Goal: Information Seeking & Learning: Learn about a topic

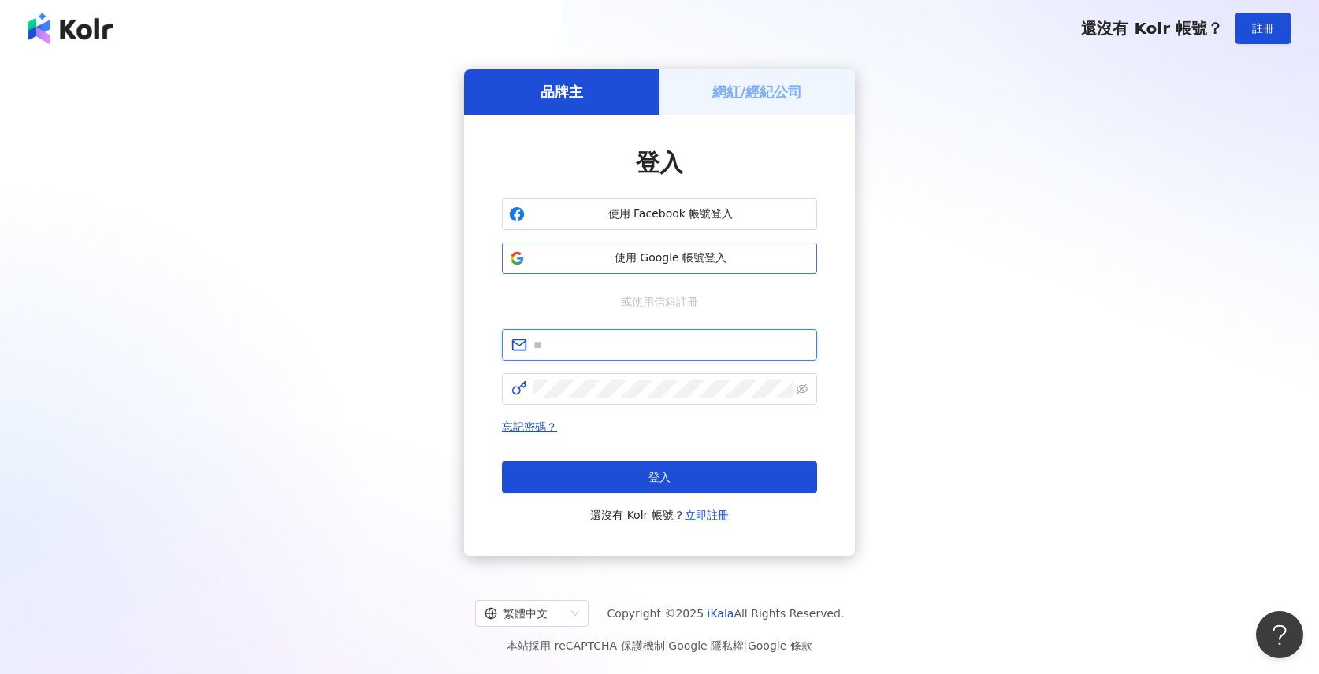
type input "**********"
click at [667, 264] on span "使用 Google 帳號登入" at bounding box center [670, 259] width 279 height 16
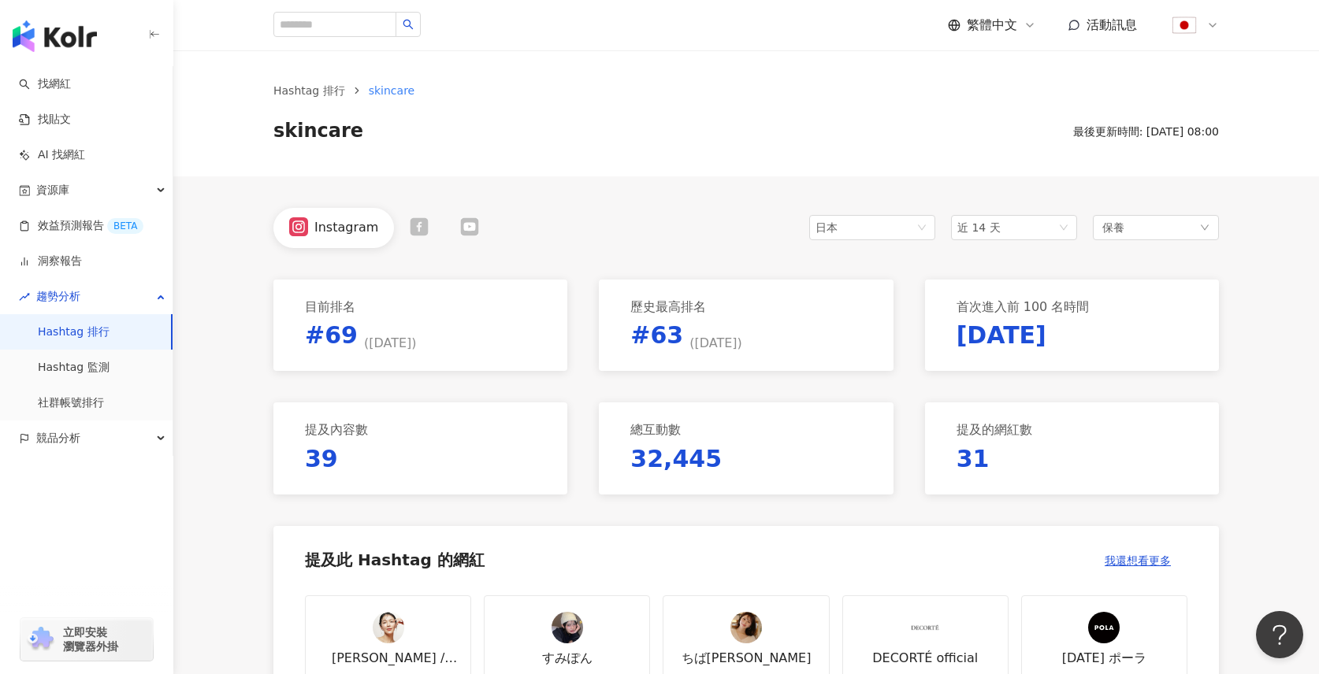
scroll to position [496, 0]
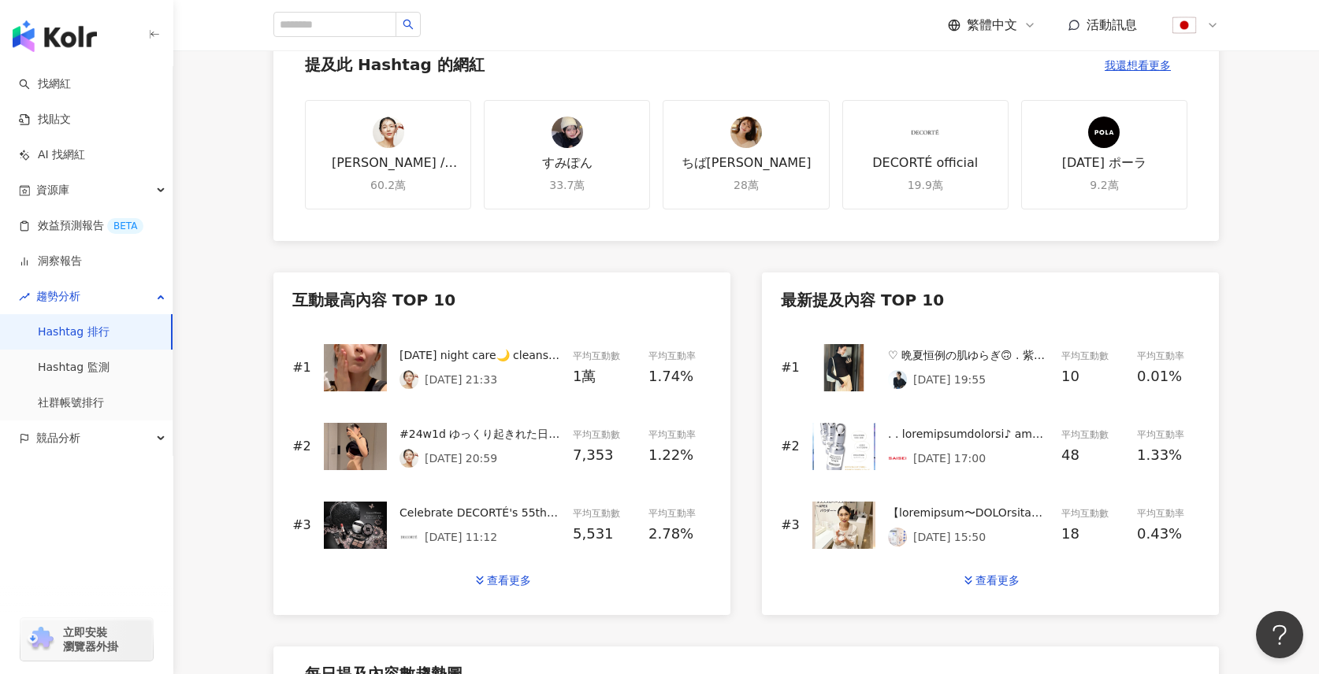
click at [362, 360] on img at bounding box center [355, 367] width 63 height 47
click at [834, 362] on img at bounding box center [843, 367] width 63 height 47
click at [363, 456] on img at bounding box center [355, 446] width 63 height 47
click at [385, 514] on img at bounding box center [355, 525] width 63 height 47
click at [847, 528] on img at bounding box center [843, 525] width 63 height 47
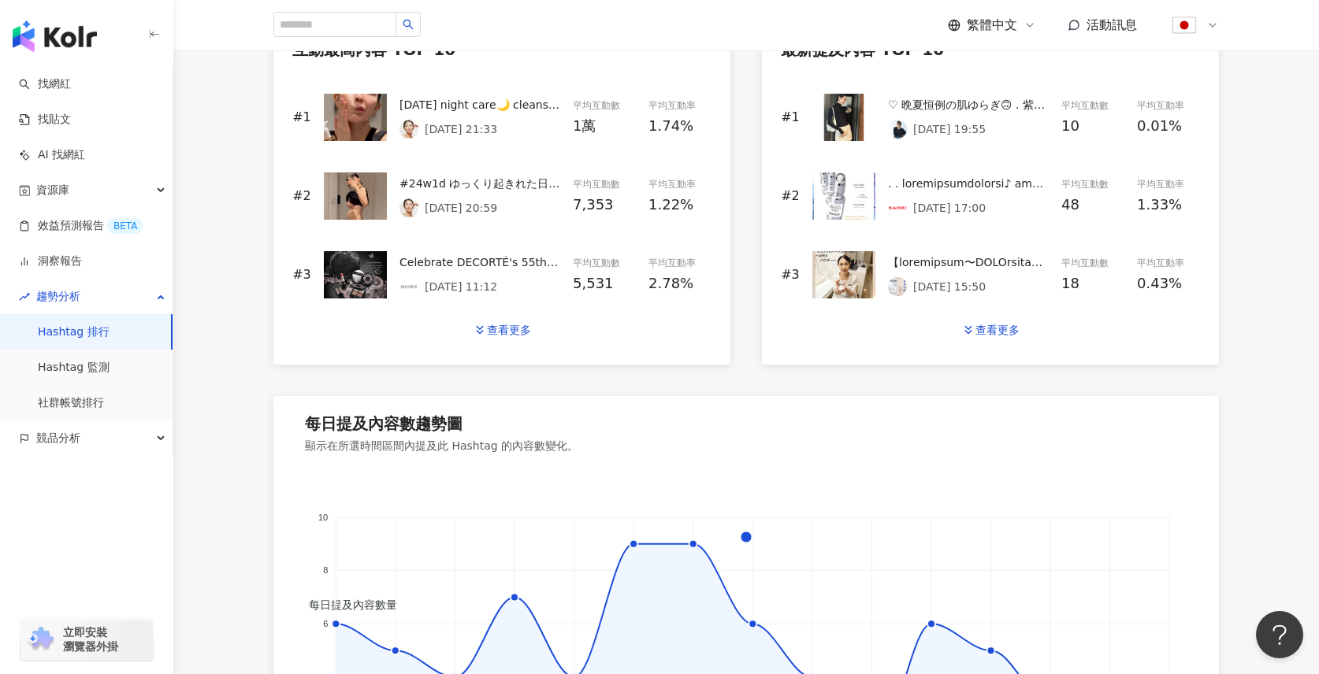
scroll to position [709, 0]
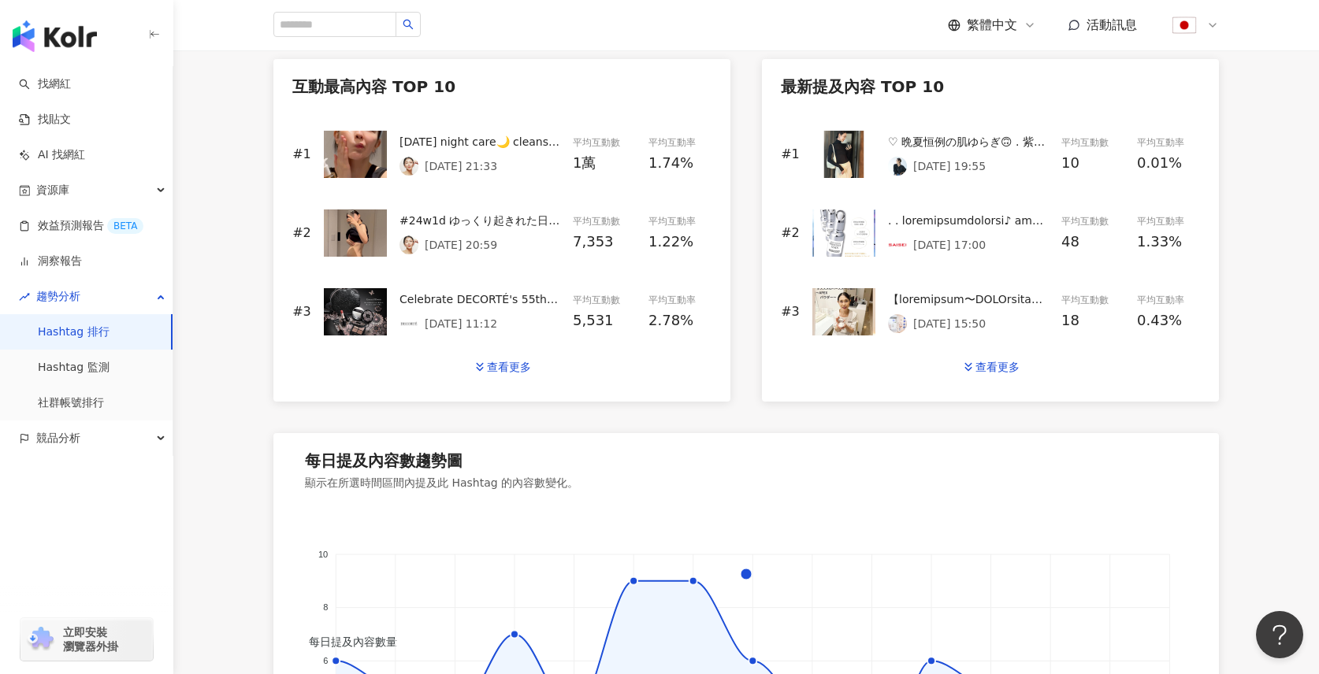
click at [474, 147] on div "Today’s night care🌙 cleansing oil @skin1004official cleanser @fas booster @cnpl…" at bounding box center [479, 141] width 161 height 17
click at [906, 140] on div "♡ 晩夏恒例の肌ゆらぎ🙃 . 紫外線にたっぷりの日焼け止め、 冷房による乾燥に花粉も追加...🙃 . . @kokyu_okaolabo の スキングローピー…" at bounding box center [968, 141] width 161 height 17
click at [933, 216] on div at bounding box center [968, 220] width 161 height 17
click at [938, 299] on div at bounding box center [968, 299] width 161 height 17
click at [492, 306] on div "Celebrate DECORTÉ's 55th anniversary with a special makeup collection, “Eternal…" at bounding box center [479, 299] width 161 height 17
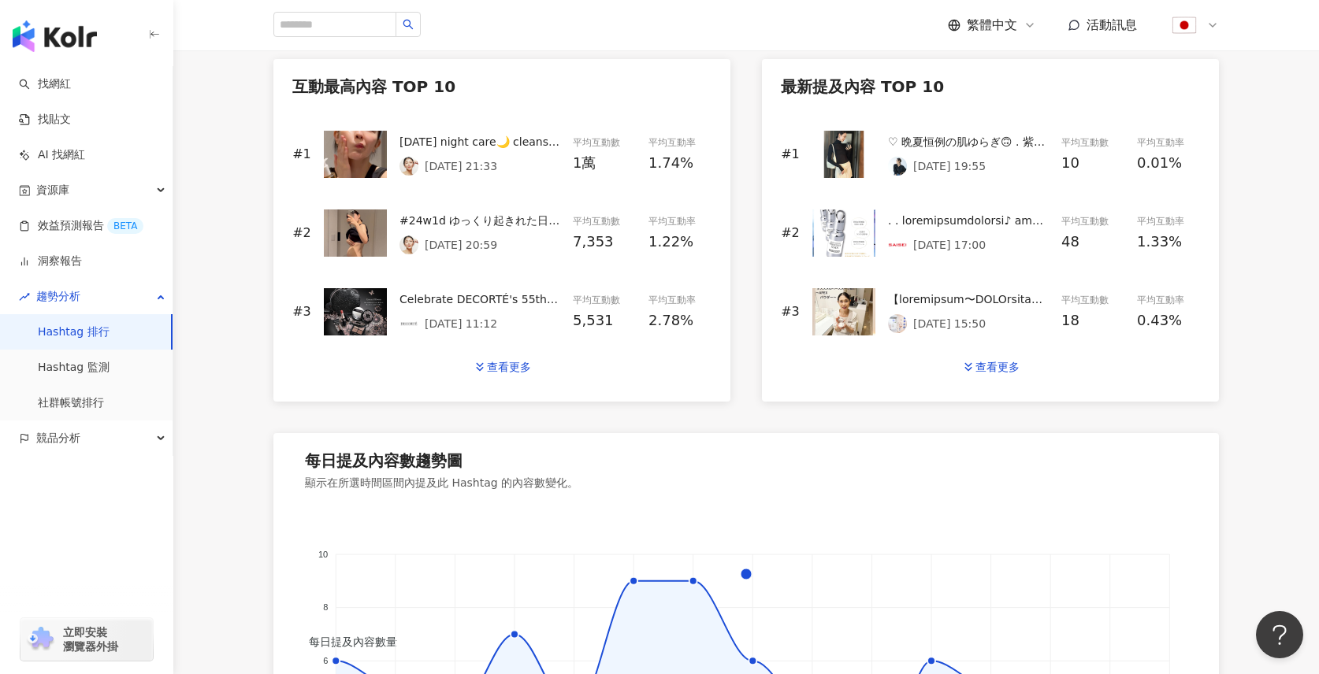
scroll to position [400, 0]
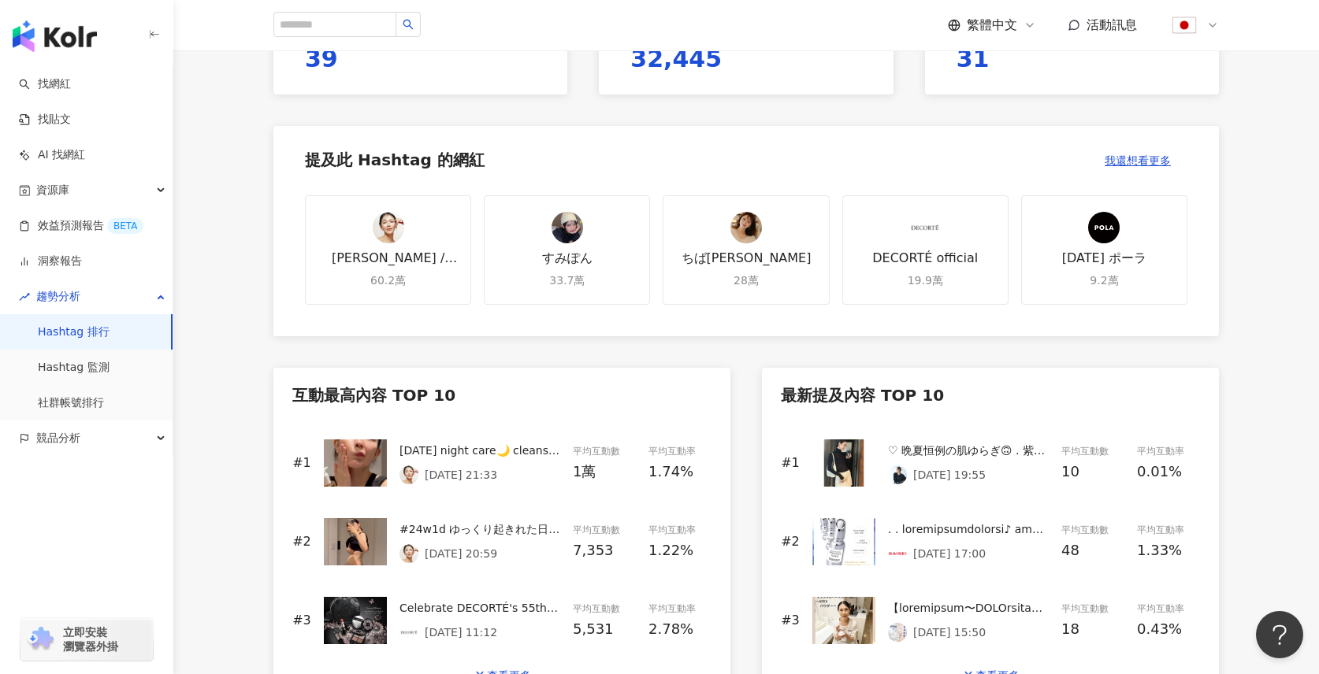
click at [393, 230] on img at bounding box center [389, 228] width 32 height 32
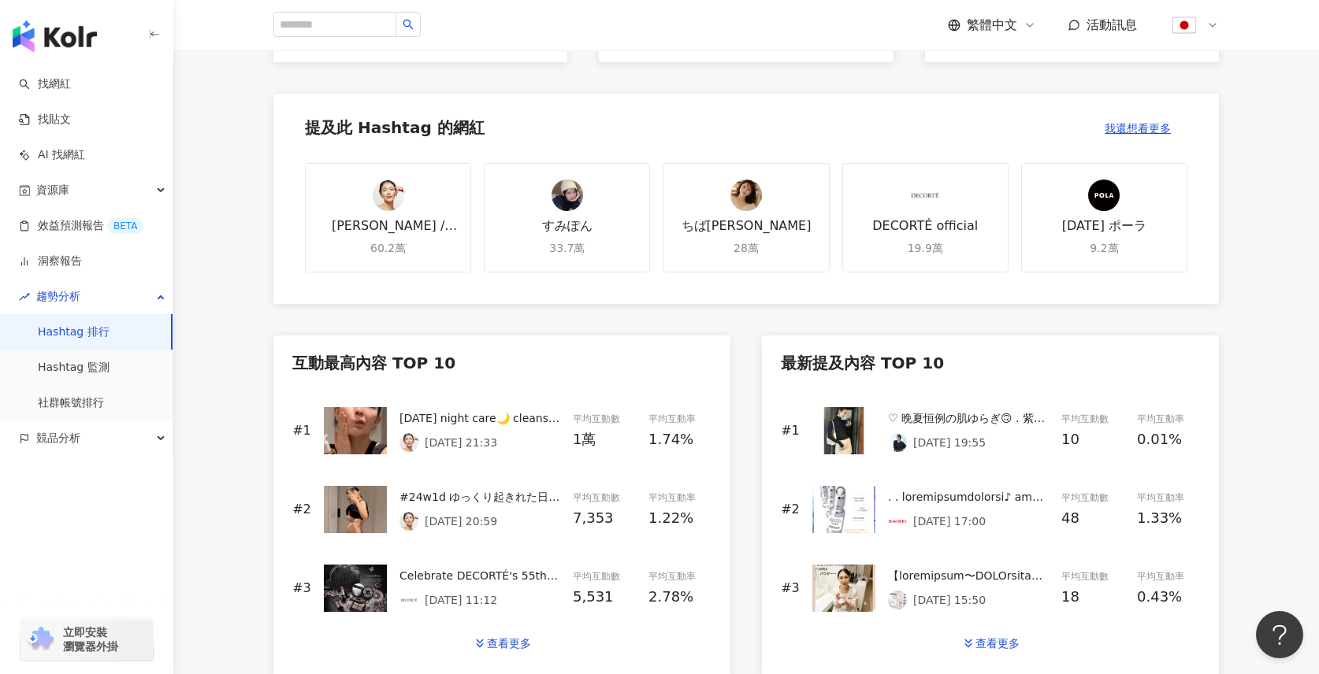
scroll to position [756, 0]
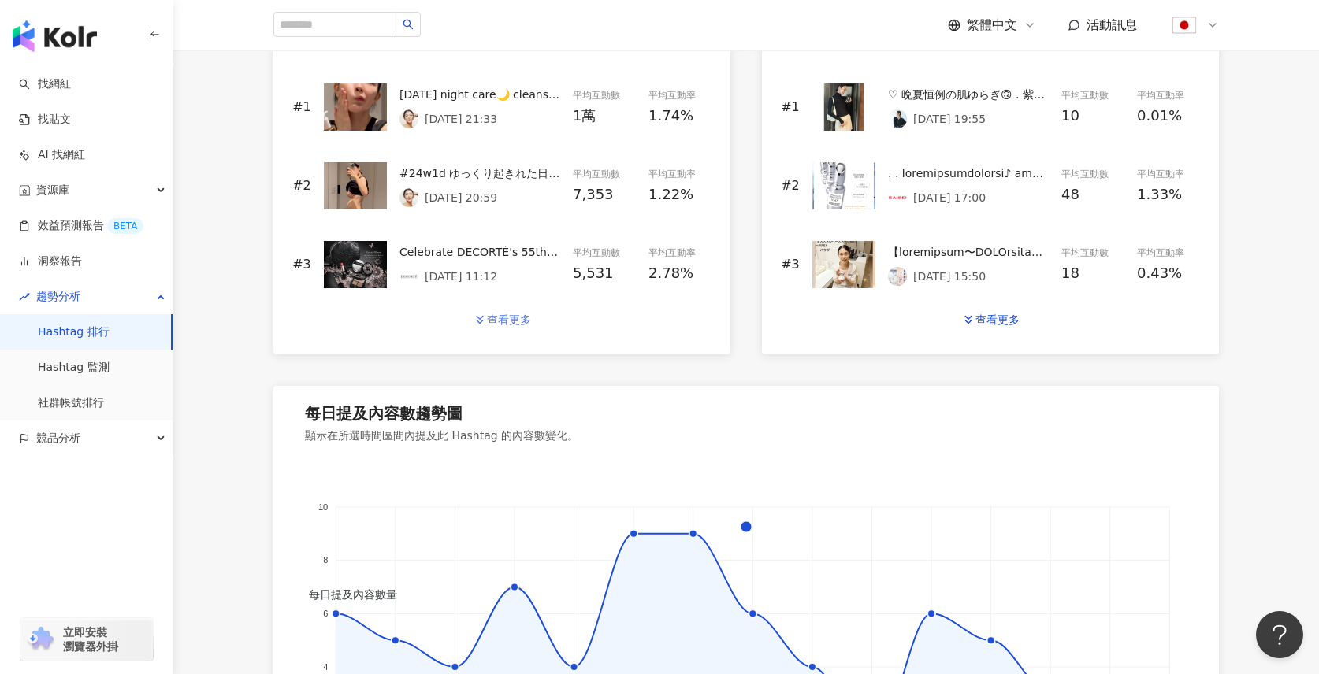
click at [515, 321] on div "查看更多" at bounding box center [509, 320] width 44 height 13
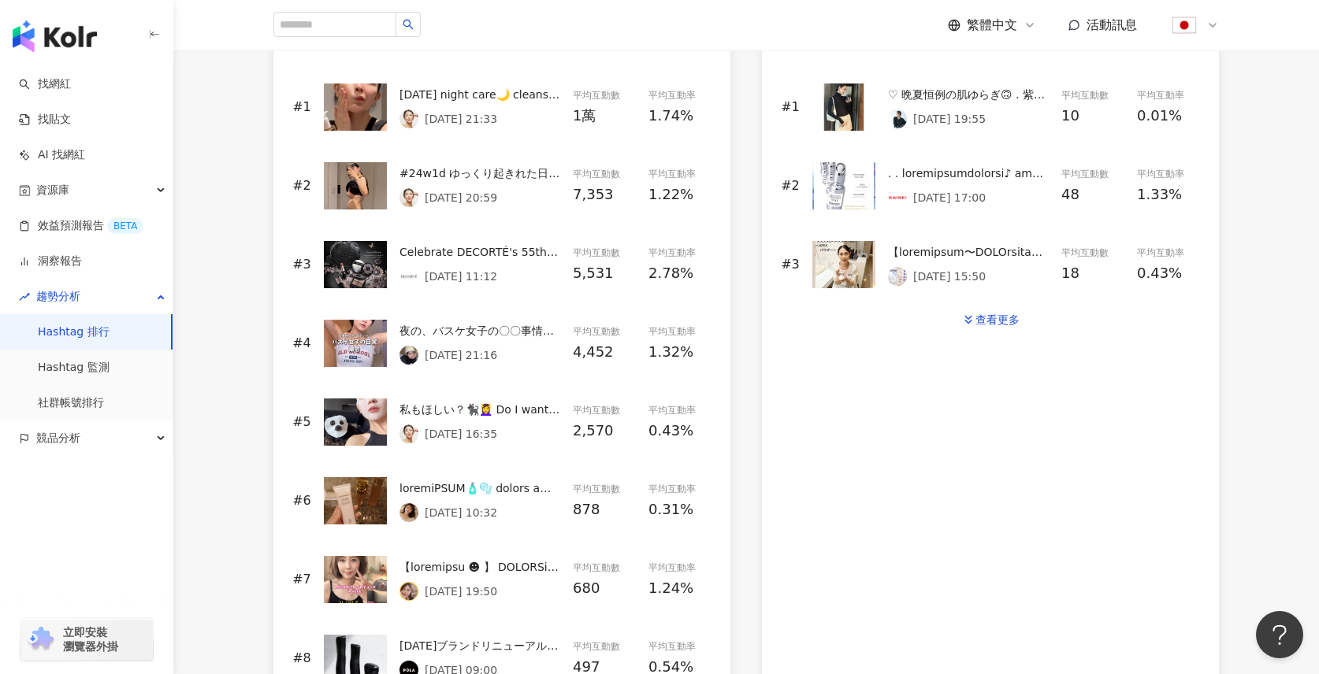
click at [478, 343] on div "夜の、バスケ女子の〇〇事情…？覗いて見ました！笑 #beauty #skincare #routine #nightroutine #スキンケア #japan…" at bounding box center [479, 343] width 161 height 43
click at [459, 418] on div "私もほしい？🐈‍⬛💆‍♀️ Do I want one too? 親子でパック🧖🏻‍♀️🫶笑 Face Mask Time with My Kid 🐈‍⬛ ม…" at bounding box center [479, 422] width 161 height 43
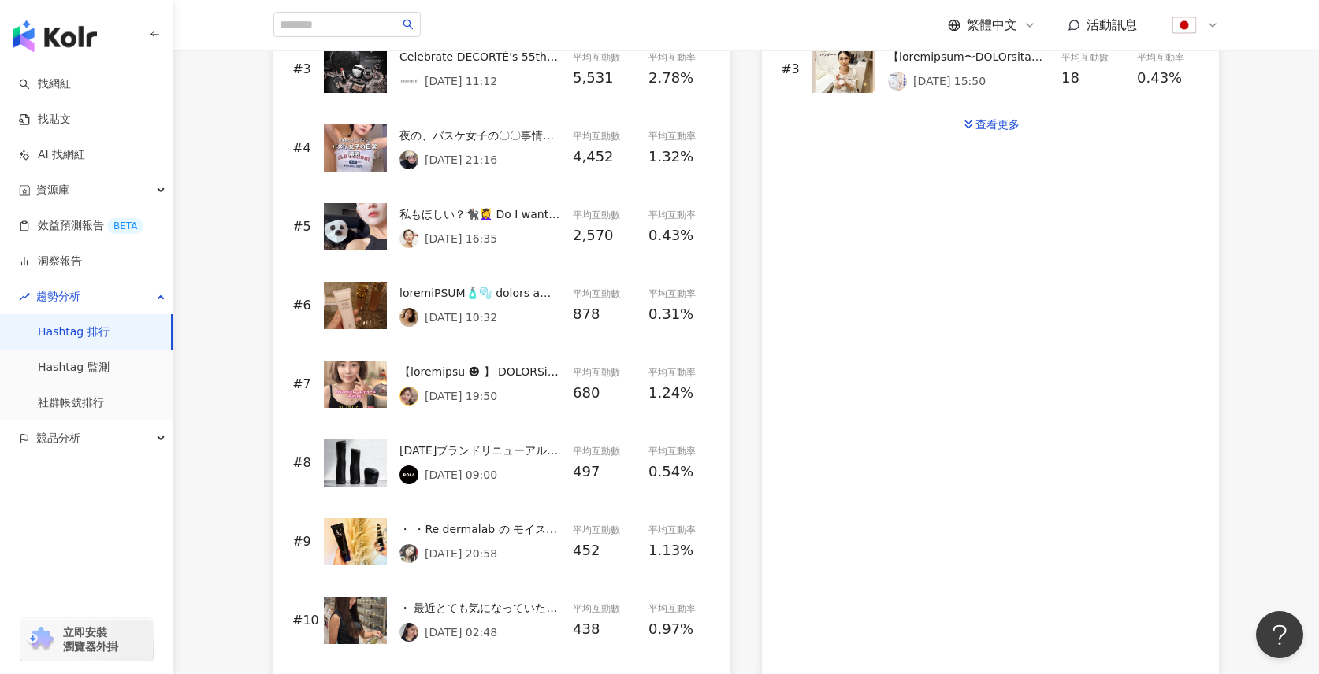
click at [457, 394] on p "2025/9/12 19:50" at bounding box center [461, 396] width 72 height 13
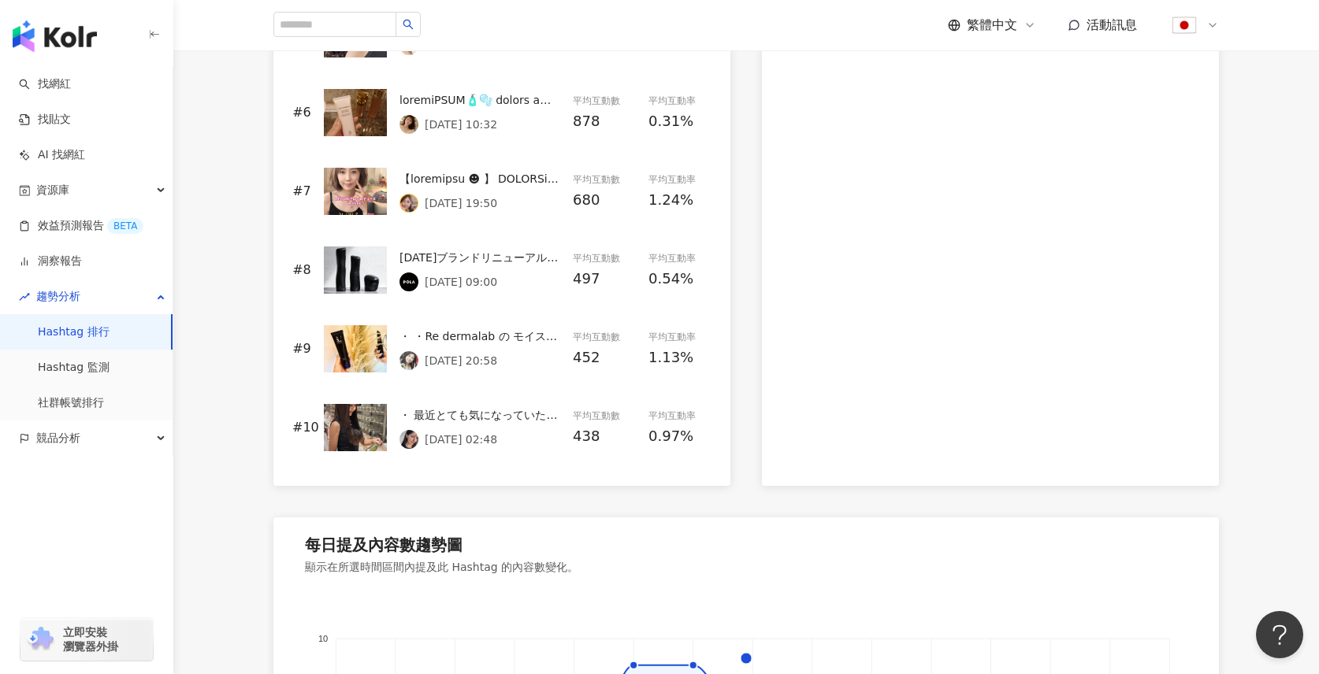
click at [446, 368] on div "2025/9/7 20:58" at bounding box center [479, 360] width 161 height 19
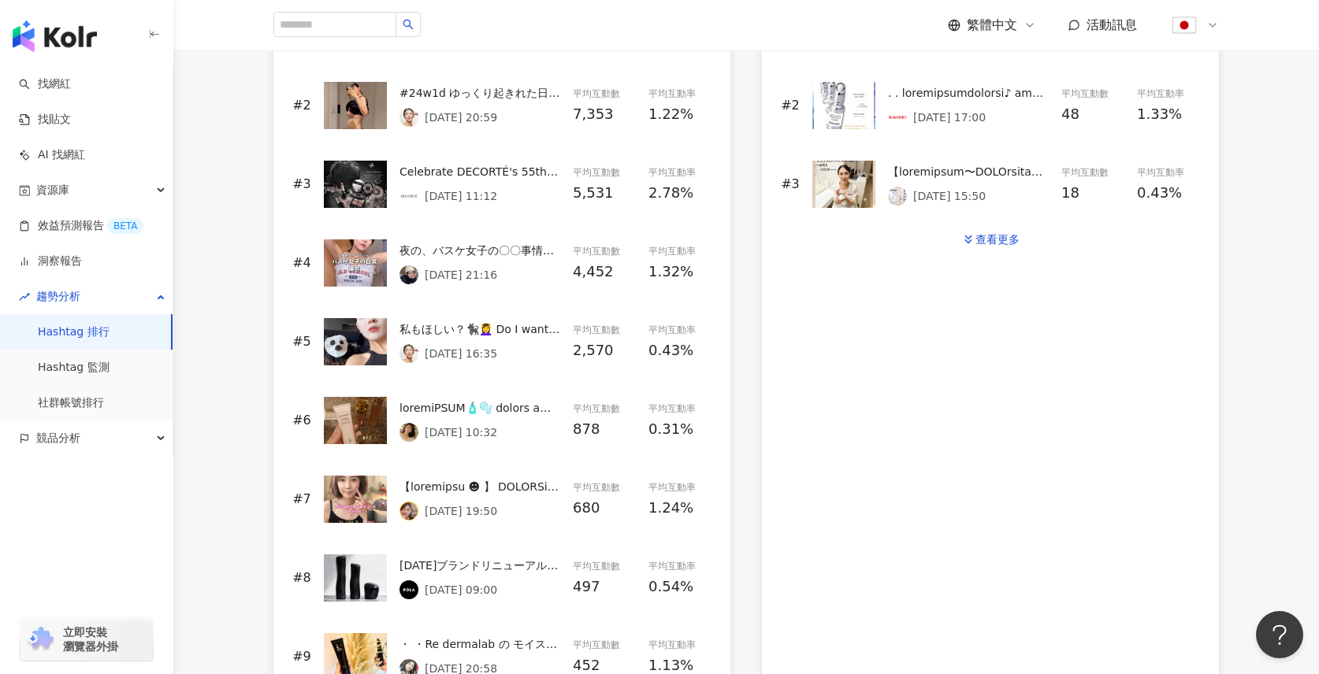
scroll to position [559, 0]
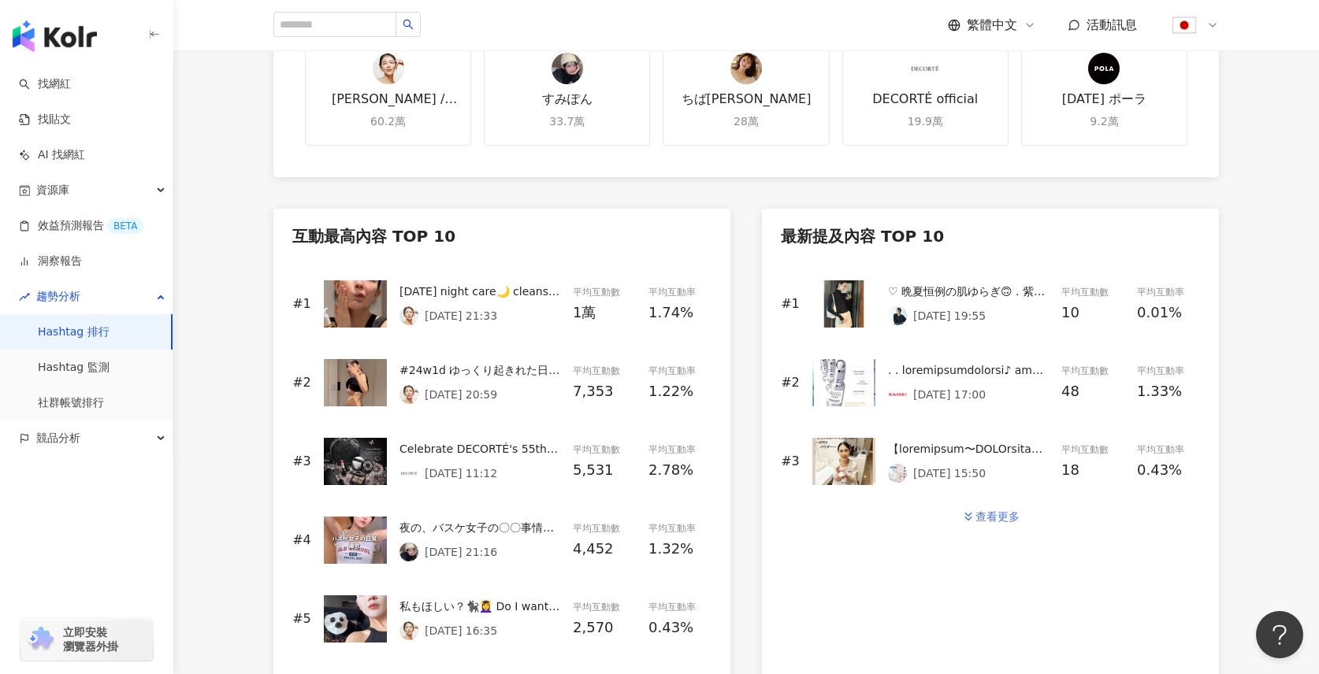
click at [996, 507] on button "查看更多" at bounding box center [990, 517] width 91 height 32
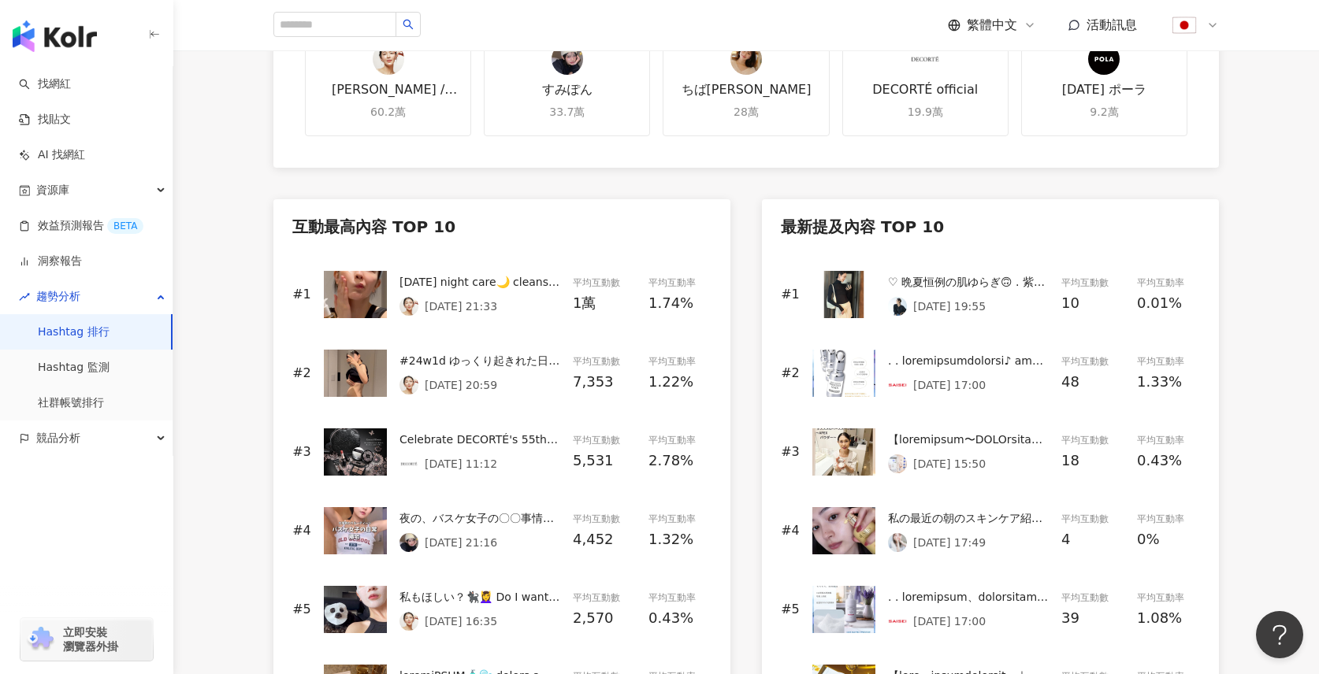
scroll to position [836, 0]
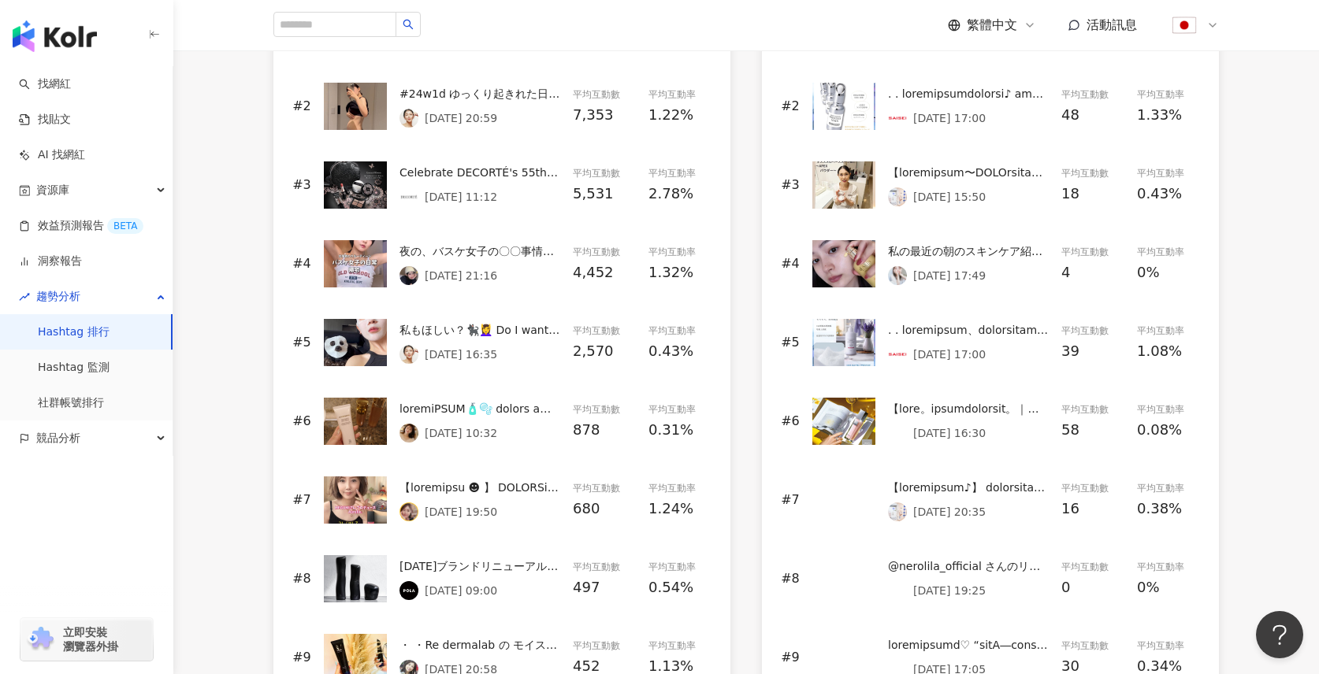
click at [935, 359] on p "2025/9/17 17:00" at bounding box center [949, 354] width 72 height 13
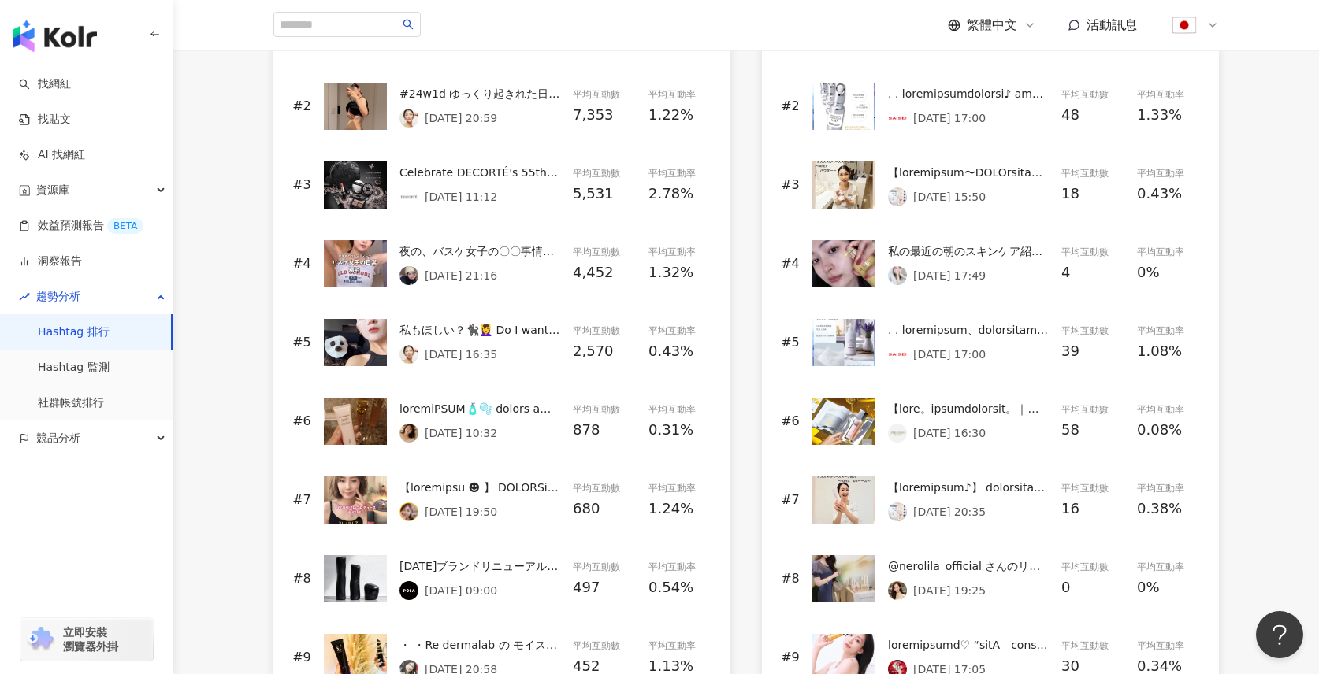
click at [933, 269] on p "2025/9/17 17:49" at bounding box center [949, 275] width 72 height 13
click at [945, 455] on div "#6 2025/9/17 16:30 平均互動數 58 平均互動率 0.08%" at bounding box center [990, 421] width 419 height 79
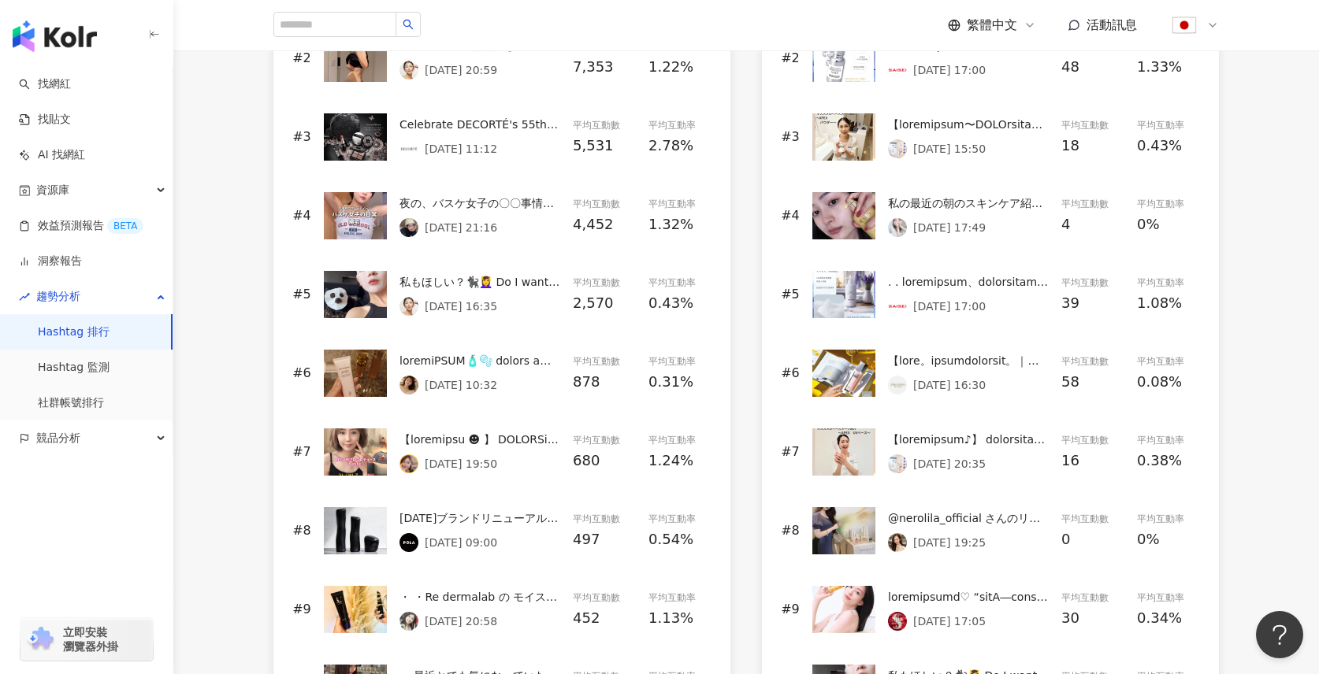
scroll to position [904, 0]
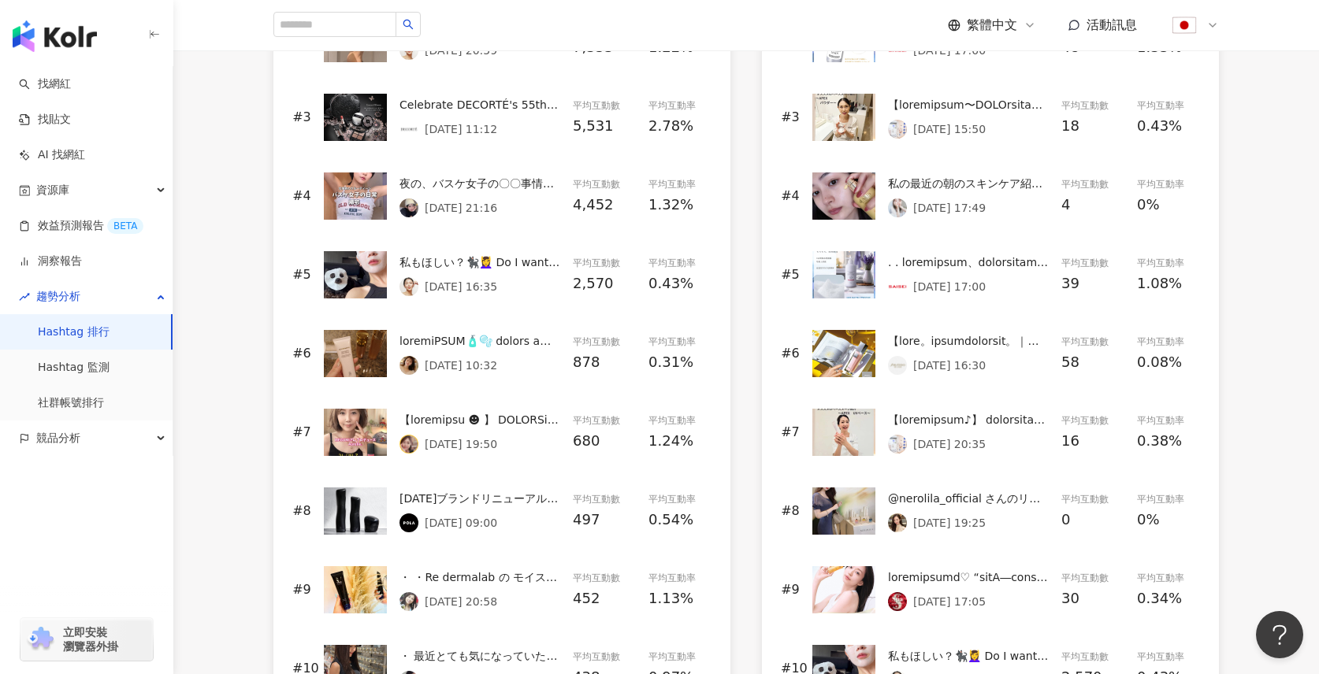
click at [425, 425] on div at bounding box center [479, 419] width 161 height 17
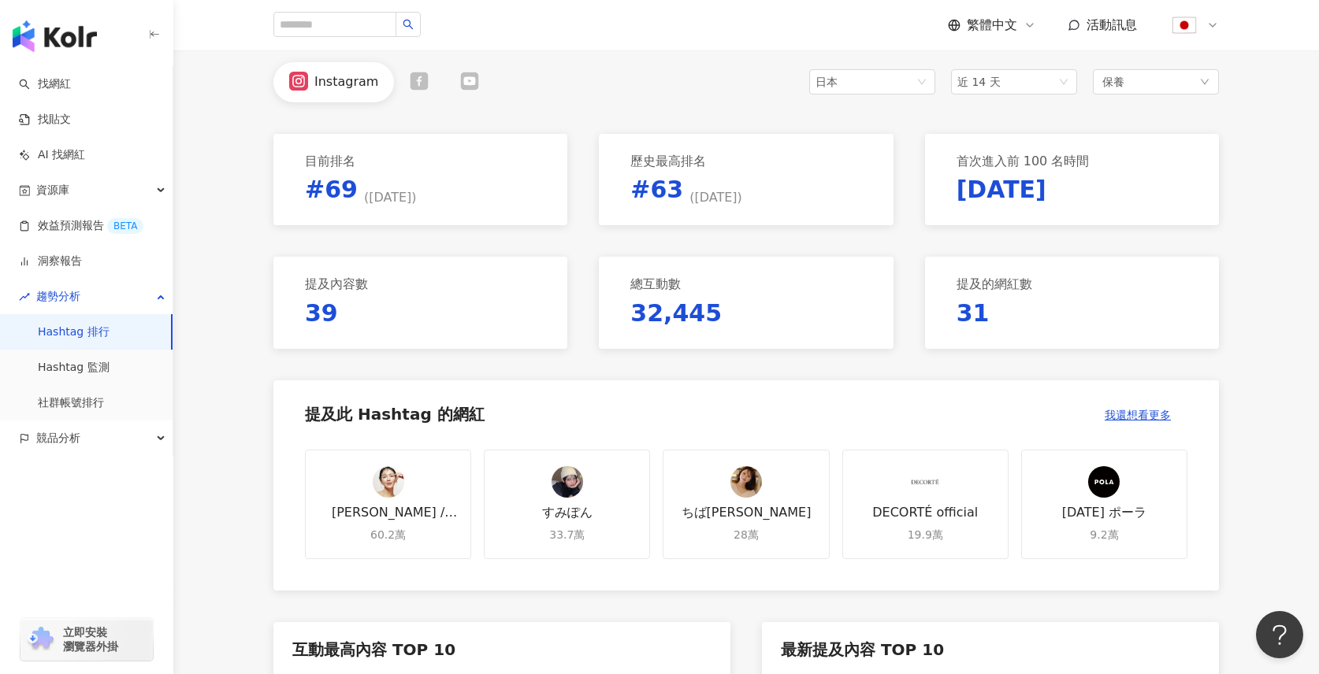
scroll to position [0, 0]
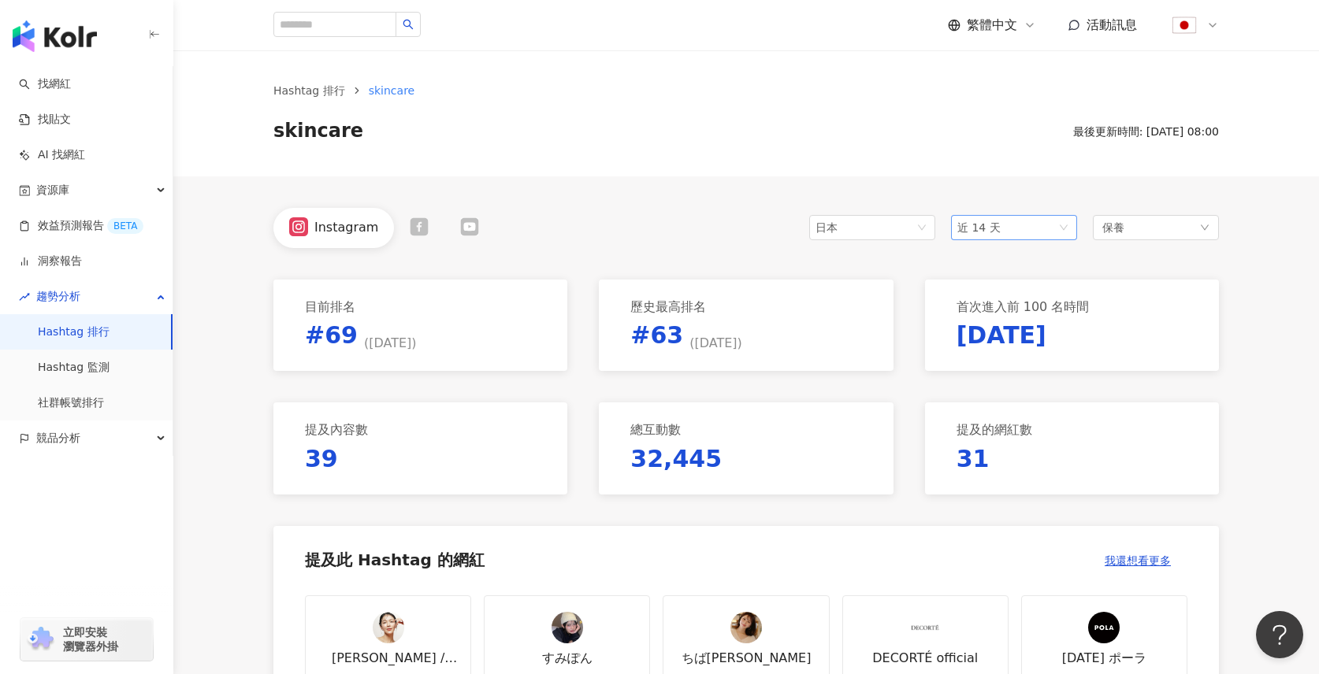
click at [998, 232] on span "近 14 天" at bounding box center [1013, 228] width 113 height 24
click at [1008, 286] on div "近一個月" at bounding box center [1014, 286] width 101 height 17
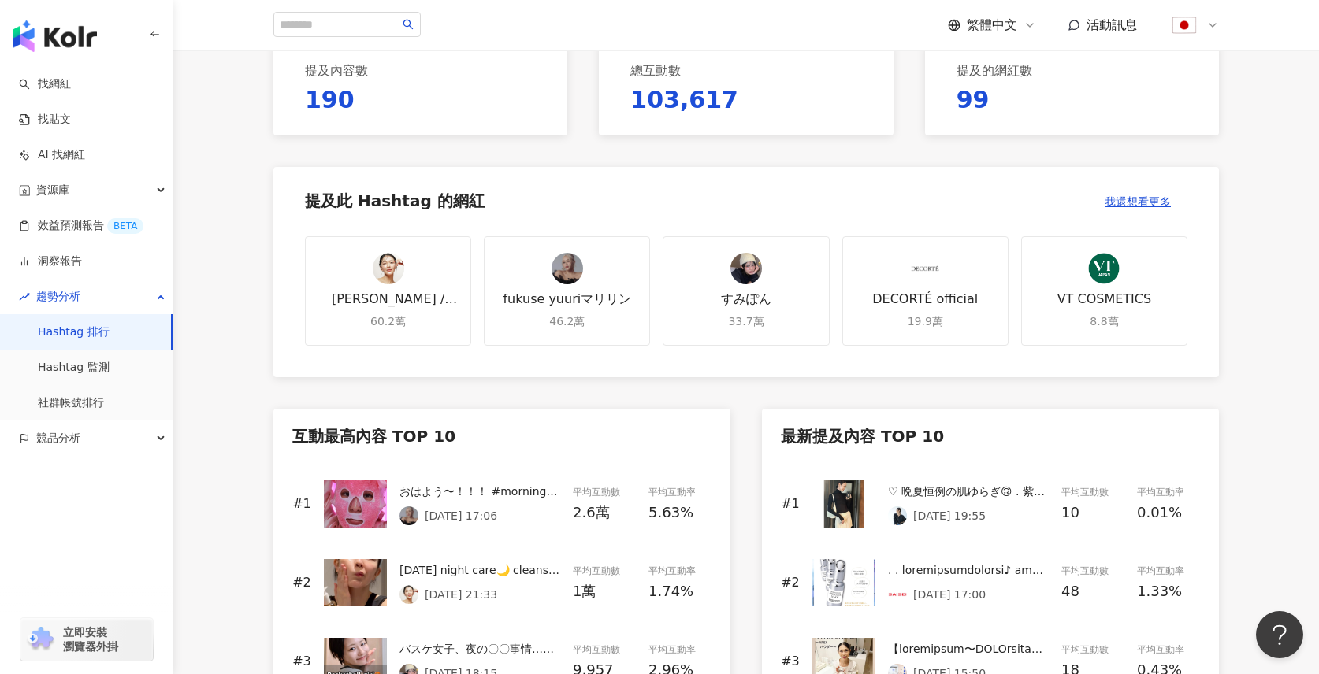
scroll to position [636, 0]
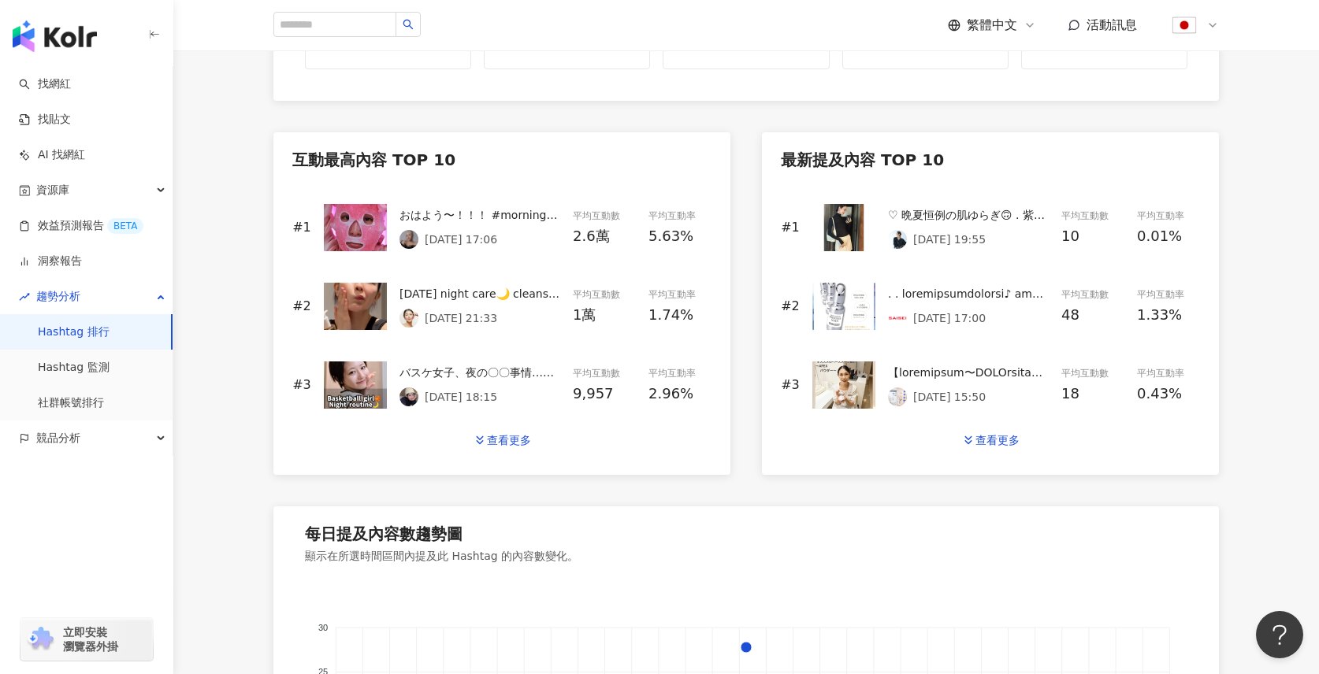
click at [448, 298] on div "Today’s night care🌙 cleansing oil @skin1004official cleanser @fas booster @cnpl…" at bounding box center [479, 293] width 161 height 17
click at [531, 451] on button "查看更多" at bounding box center [501, 441] width 91 height 32
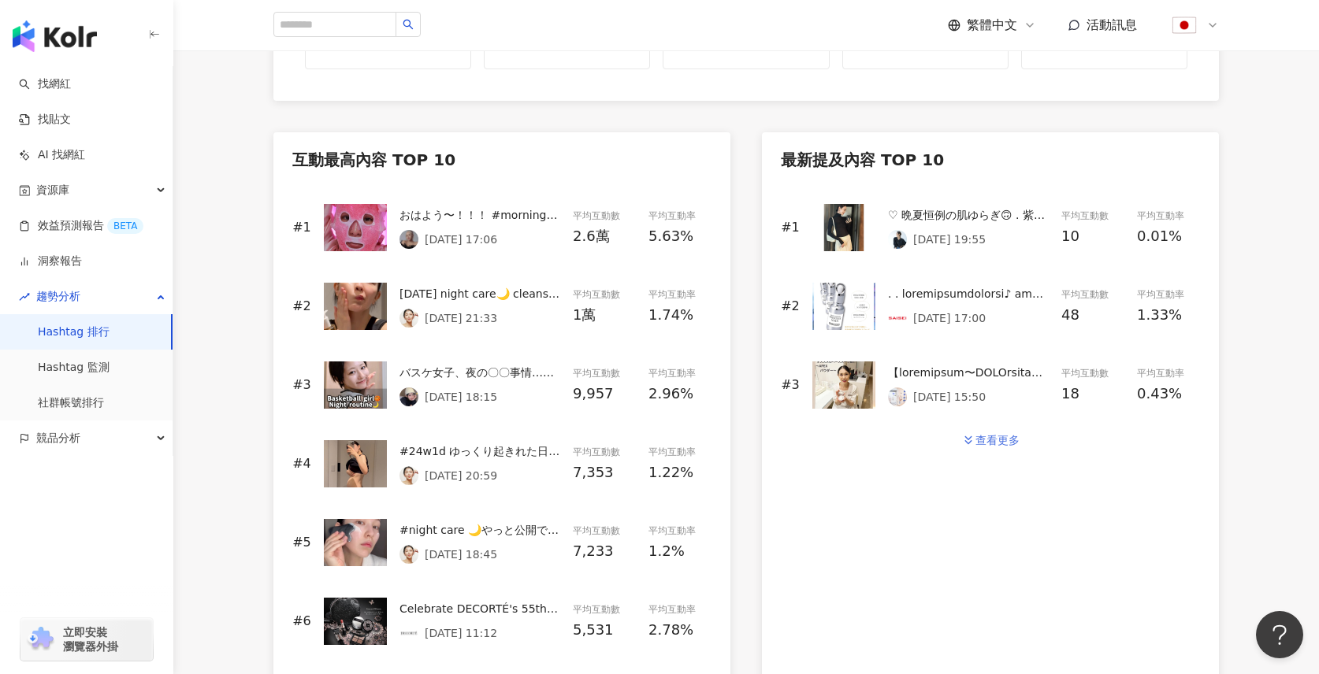
click at [1017, 444] on div "查看更多" at bounding box center [997, 440] width 44 height 13
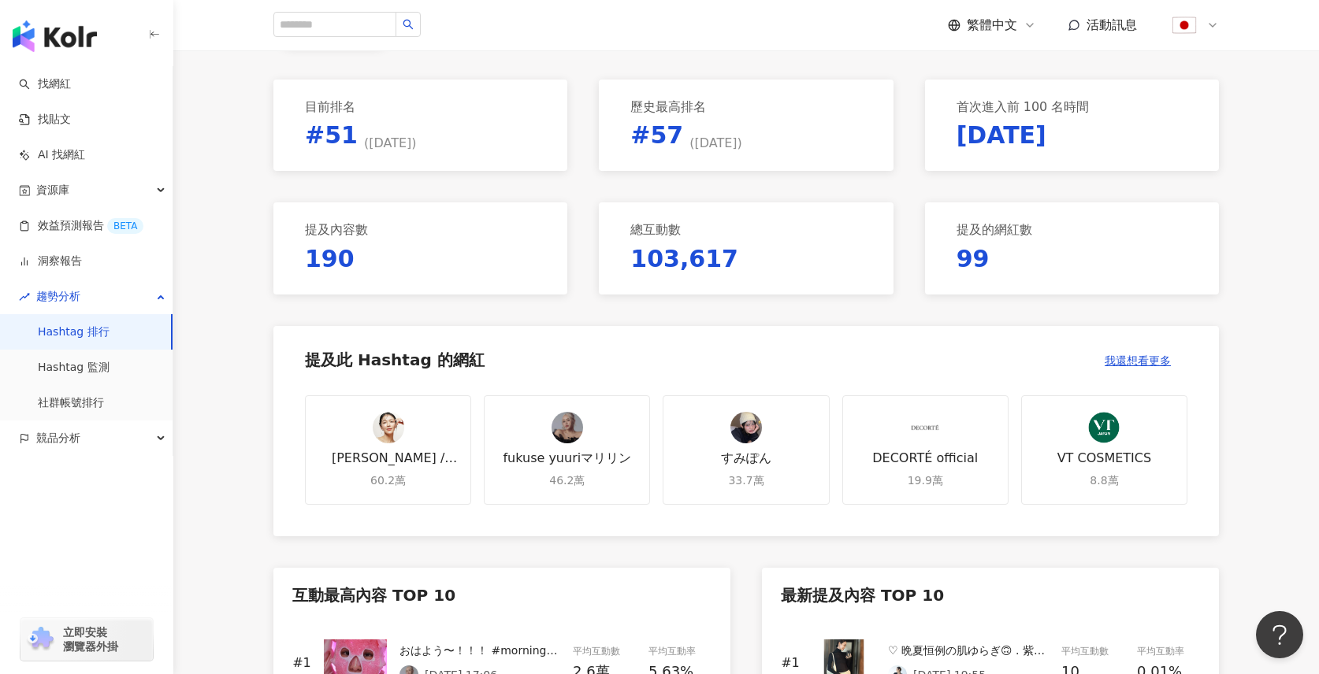
scroll to position [0, 0]
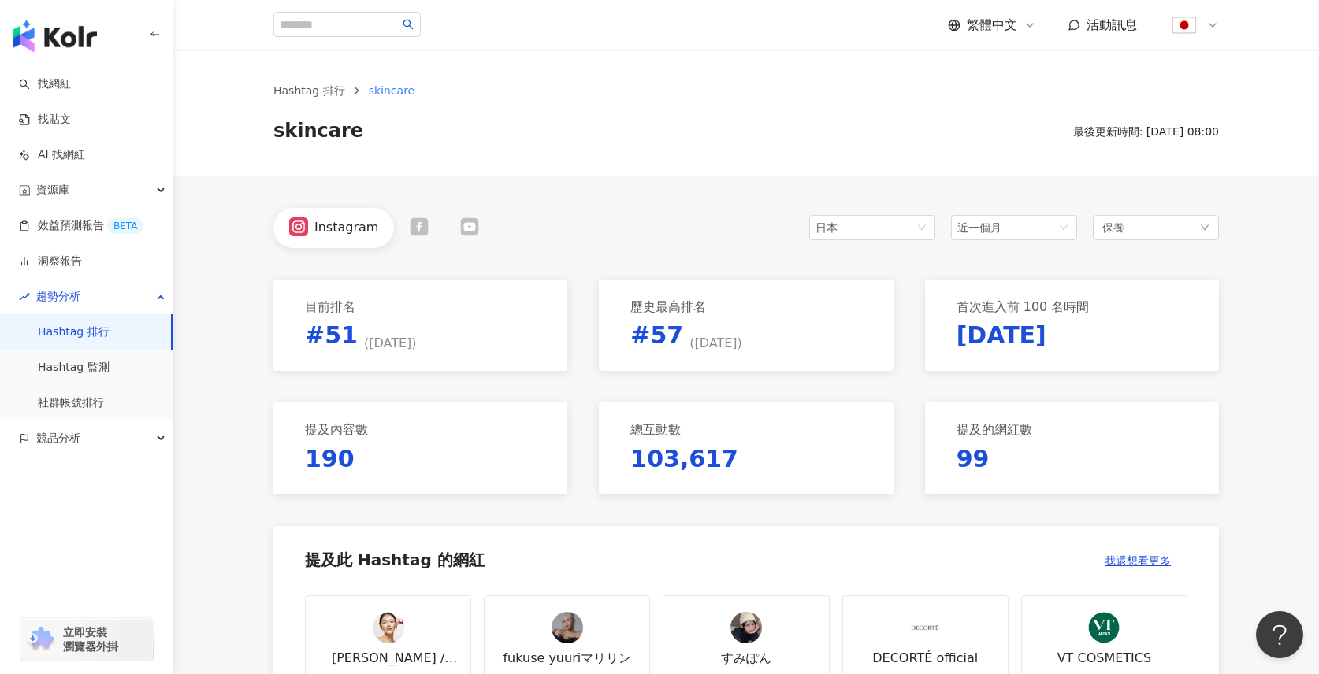
click at [741, 91] on ol "Hashtag 排行 skincare" at bounding box center [745, 90] width 945 height 17
click at [1029, 220] on span "近一個月" at bounding box center [1013, 228] width 113 height 24
click at [418, 233] on icon at bounding box center [420, 226] width 18 height 18
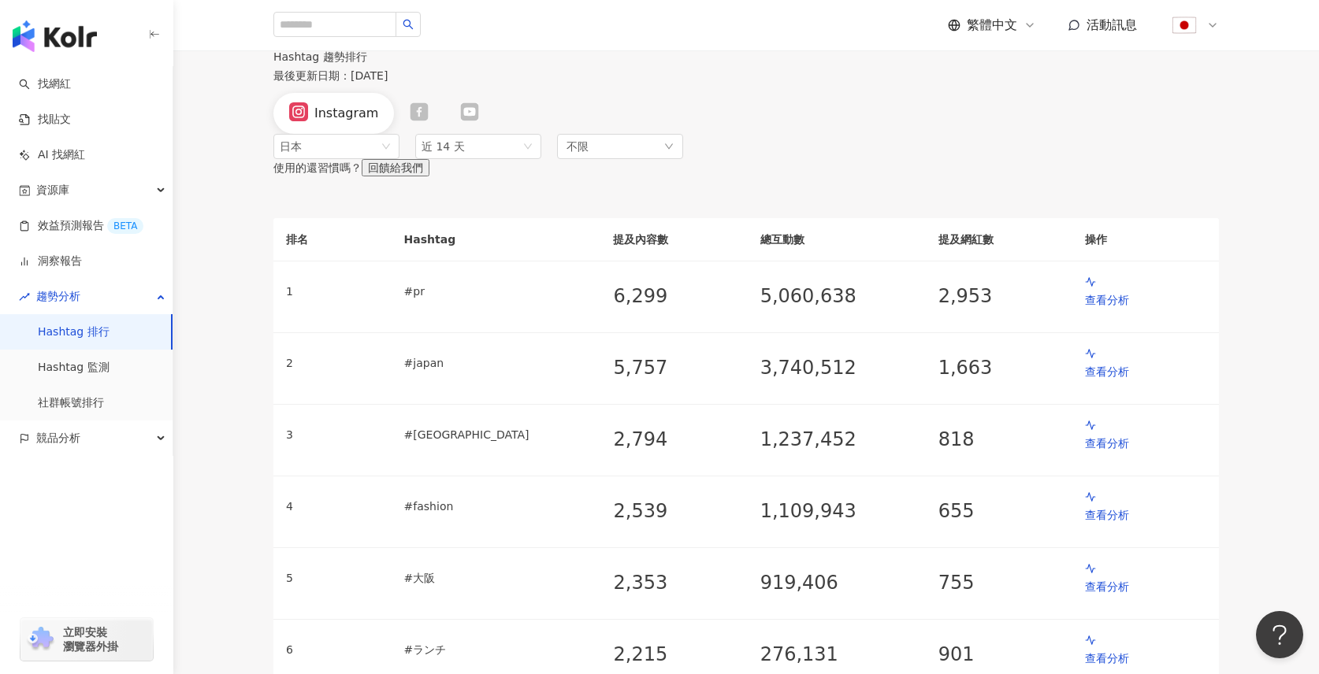
click at [664, 128] on div "Hashtag 趨勢排行 最後更新日期 ： 2025/9/24 Instagram" at bounding box center [746, 92] width 1009 height 84
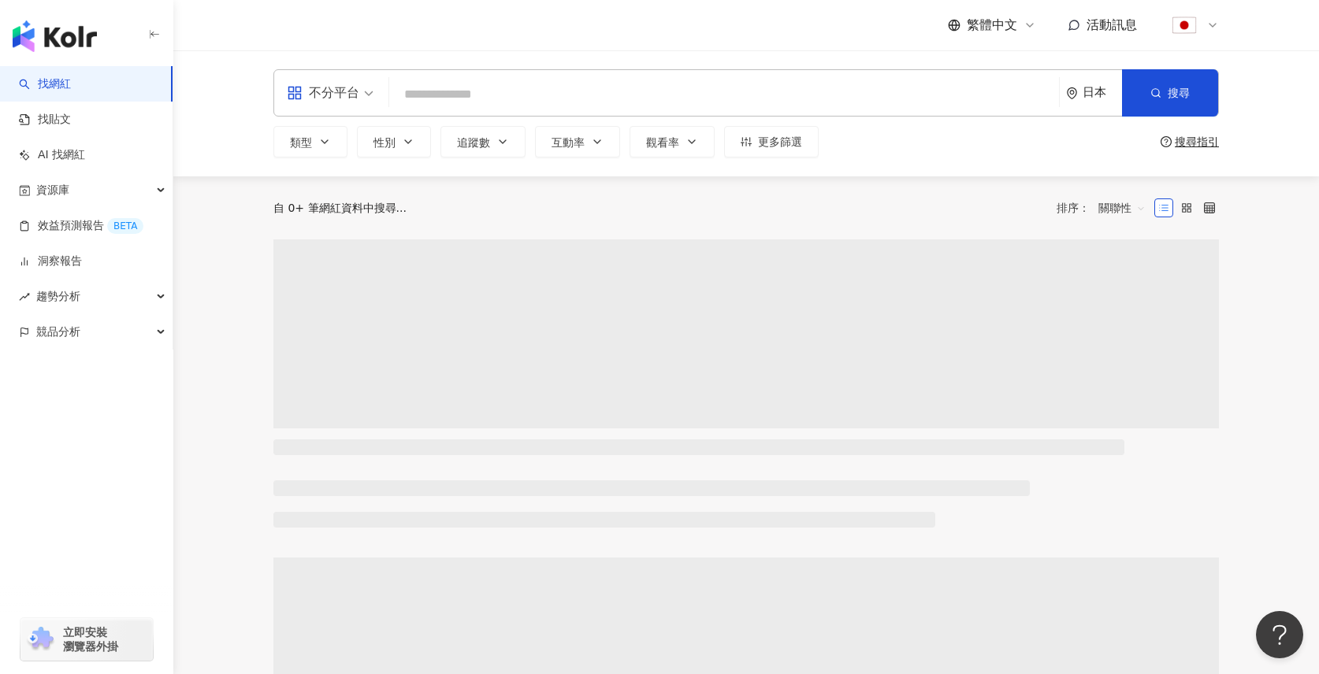
click at [621, 102] on input "search" at bounding box center [724, 95] width 657 height 30
type input "**********"
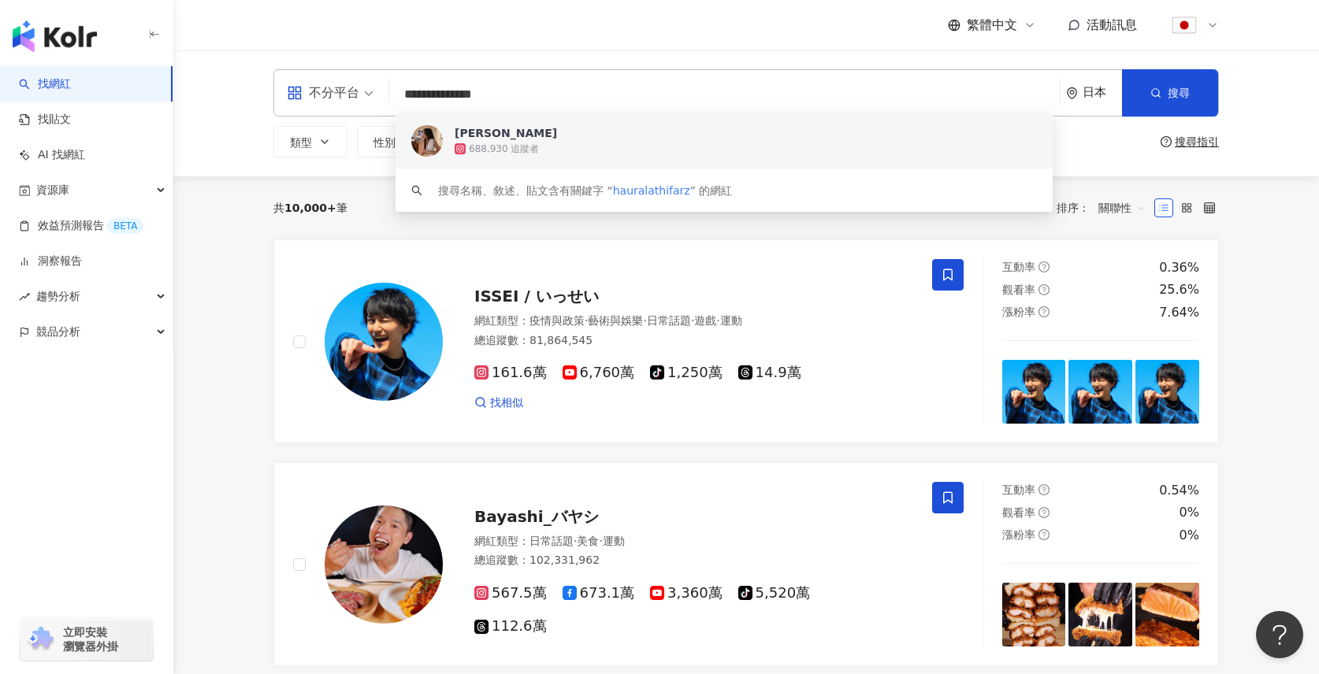
click at [573, 128] on span "Haura Lathifa Rizky" at bounding box center [716, 133] width 522 height 16
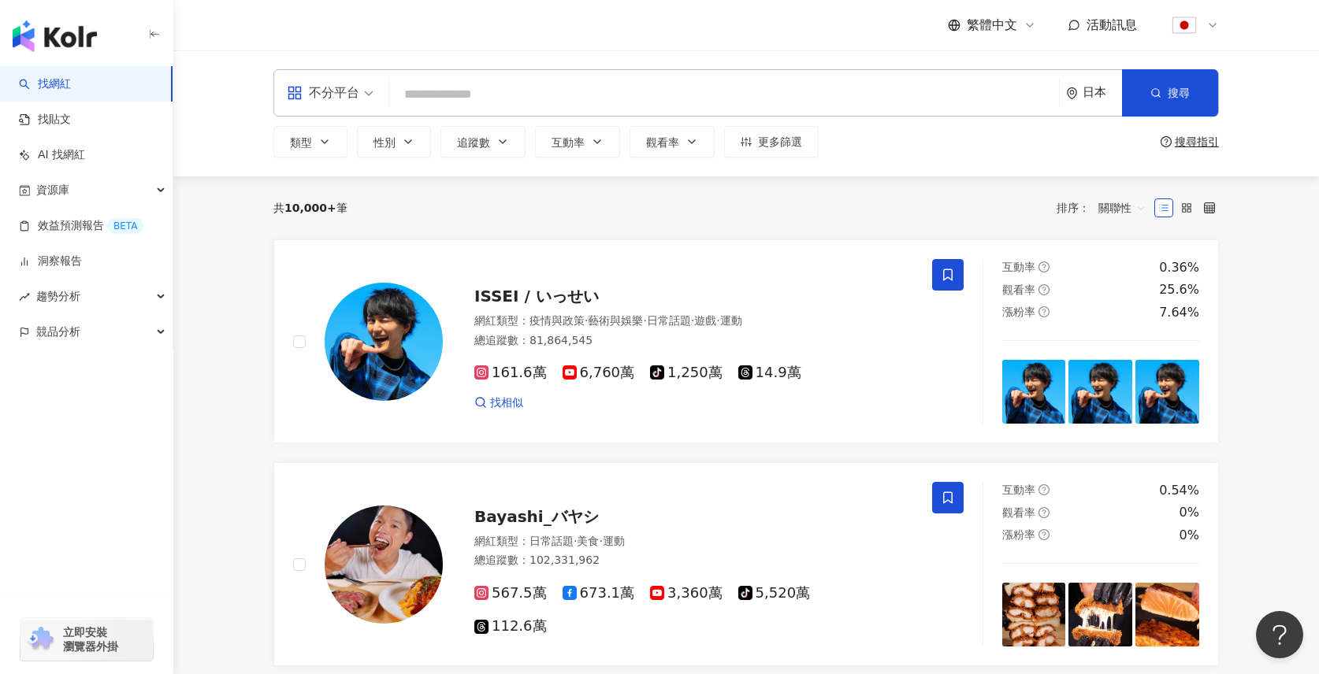
click at [589, 88] on input "search" at bounding box center [724, 95] width 657 height 30
click at [102, 293] on div "趨勢分析" at bounding box center [86, 296] width 173 height 35
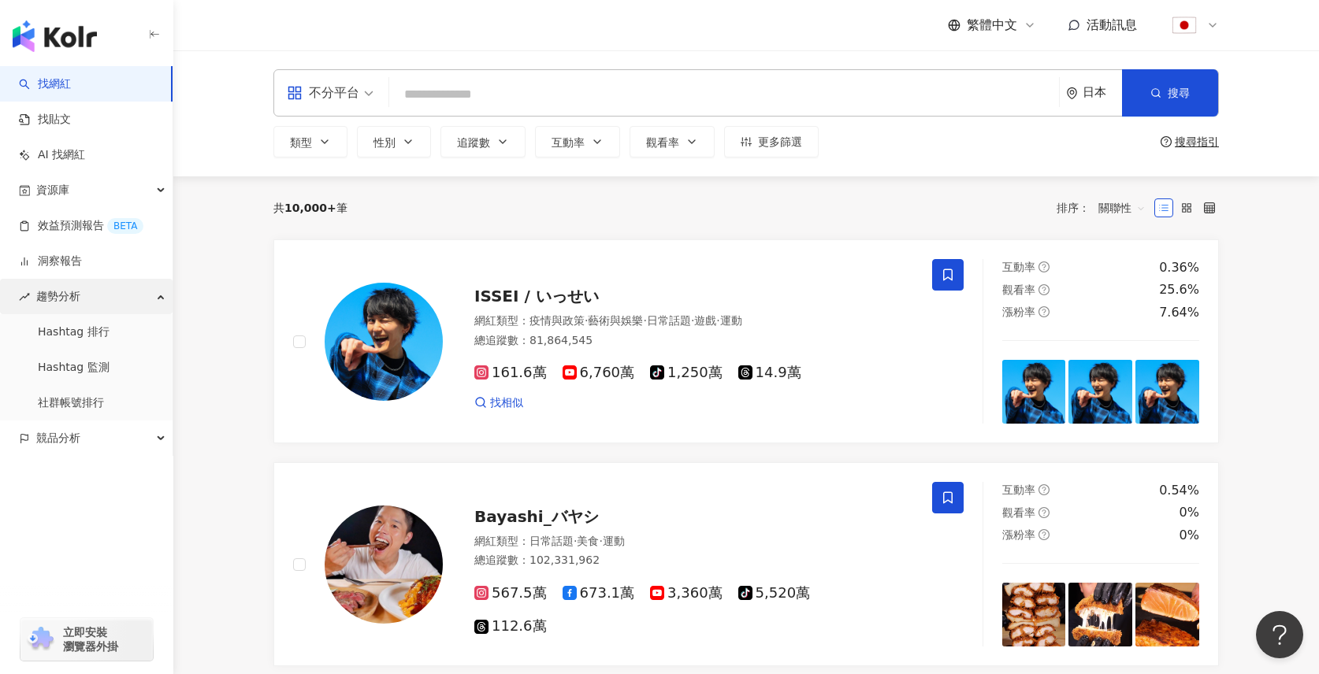
click at [102, 293] on div "趨勢分析" at bounding box center [86, 296] width 173 height 35
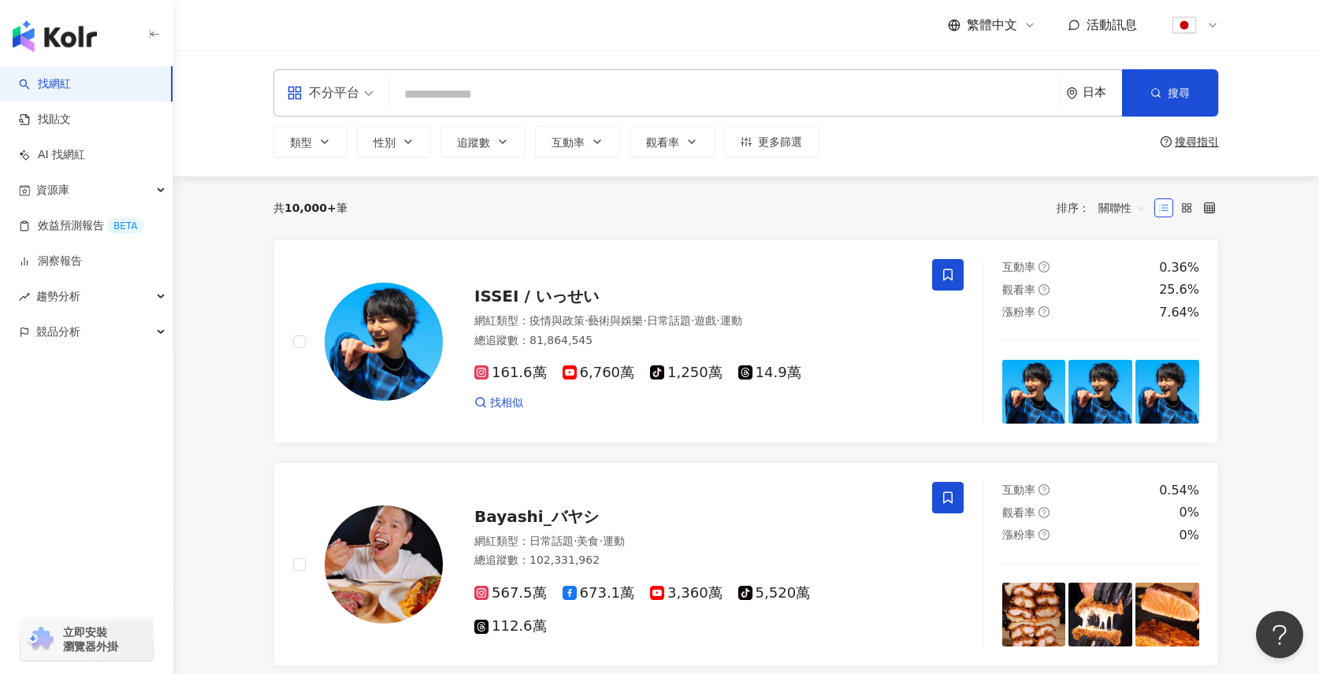
click at [503, 89] on input "search" at bounding box center [724, 95] width 657 height 30
type input "**********"
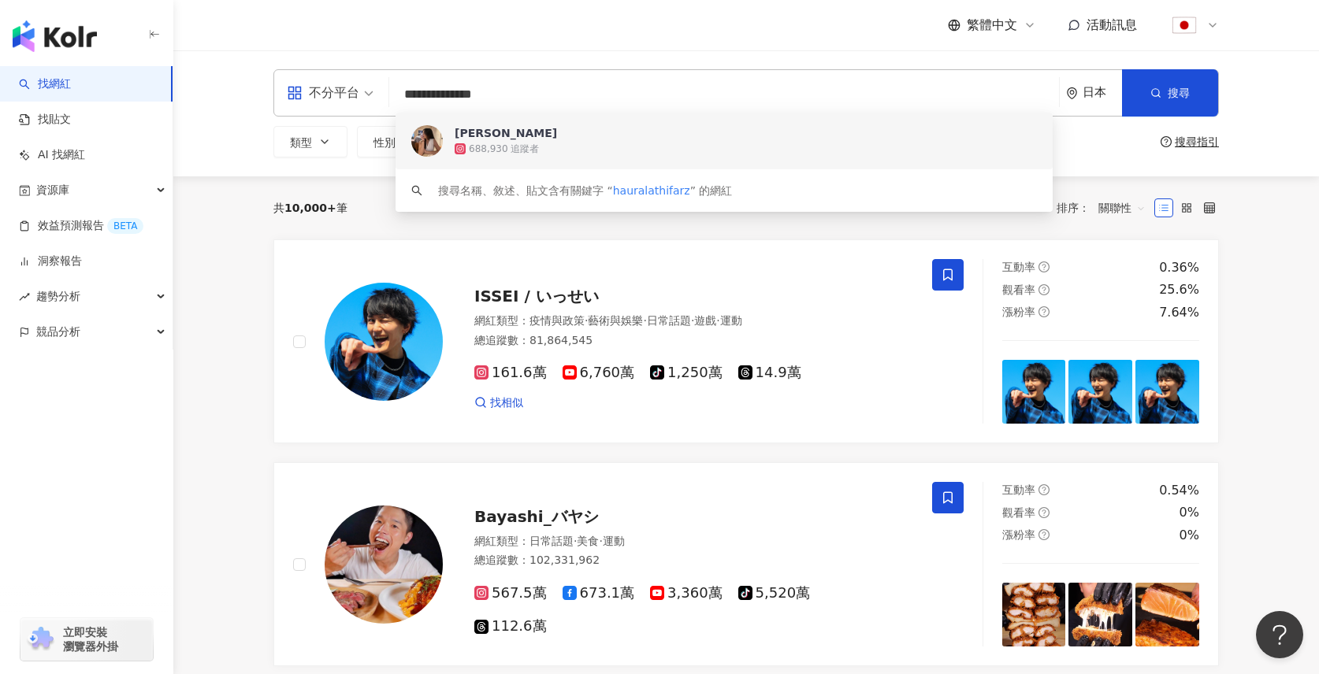
click at [510, 133] on div "[PERSON_NAME]" at bounding box center [506, 133] width 102 height 16
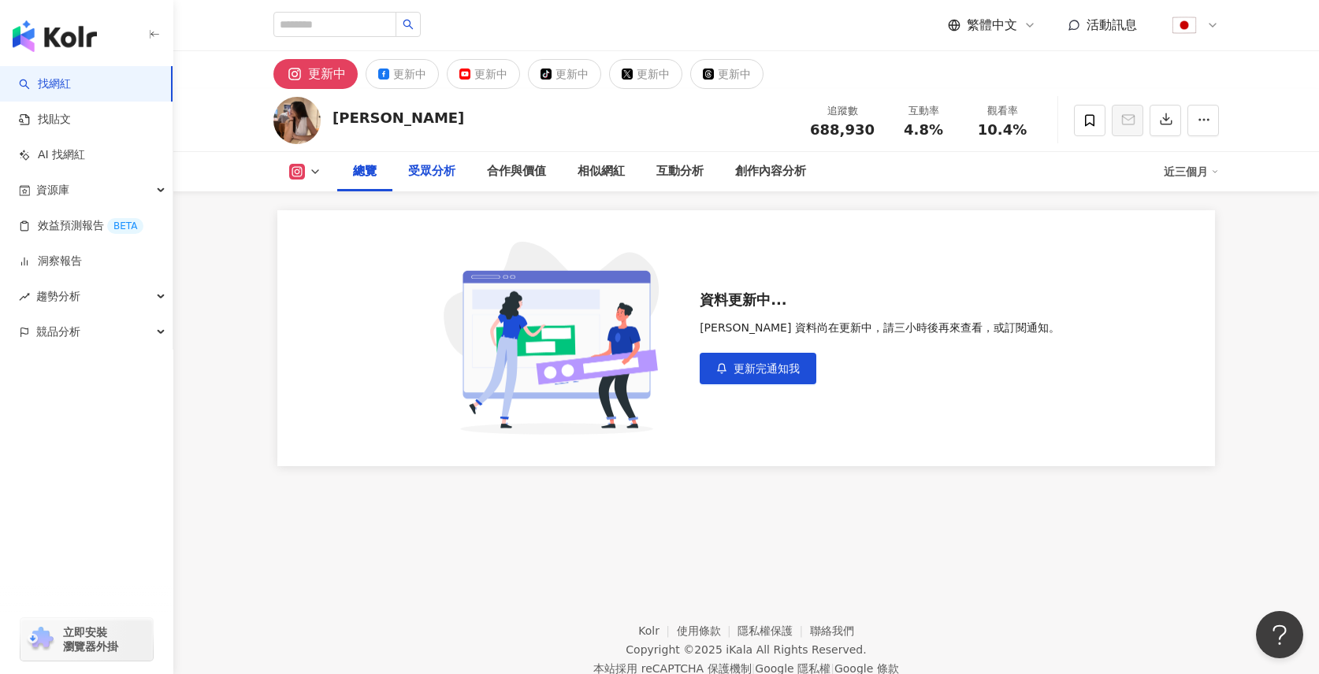
click at [455, 169] on div "受眾分析" at bounding box center [431, 171] width 79 height 39
click at [450, 170] on div "合作與價值" at bounding box center [452, 171] width 59 height 19
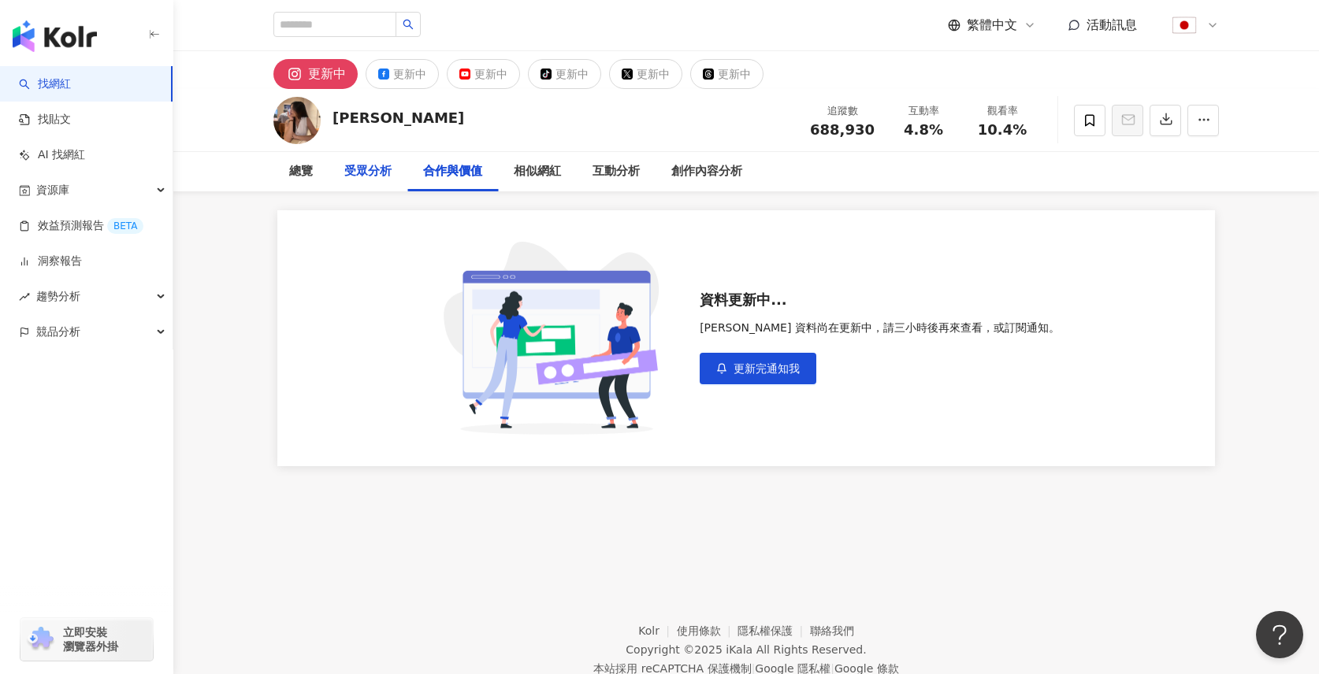
click at [374, 168] on div "受眾分析" at bounding box center [367, 171] width 47 height 19
click at [296, 169] on div "總覽" at bounding box center [301, 171] width 24 height 19
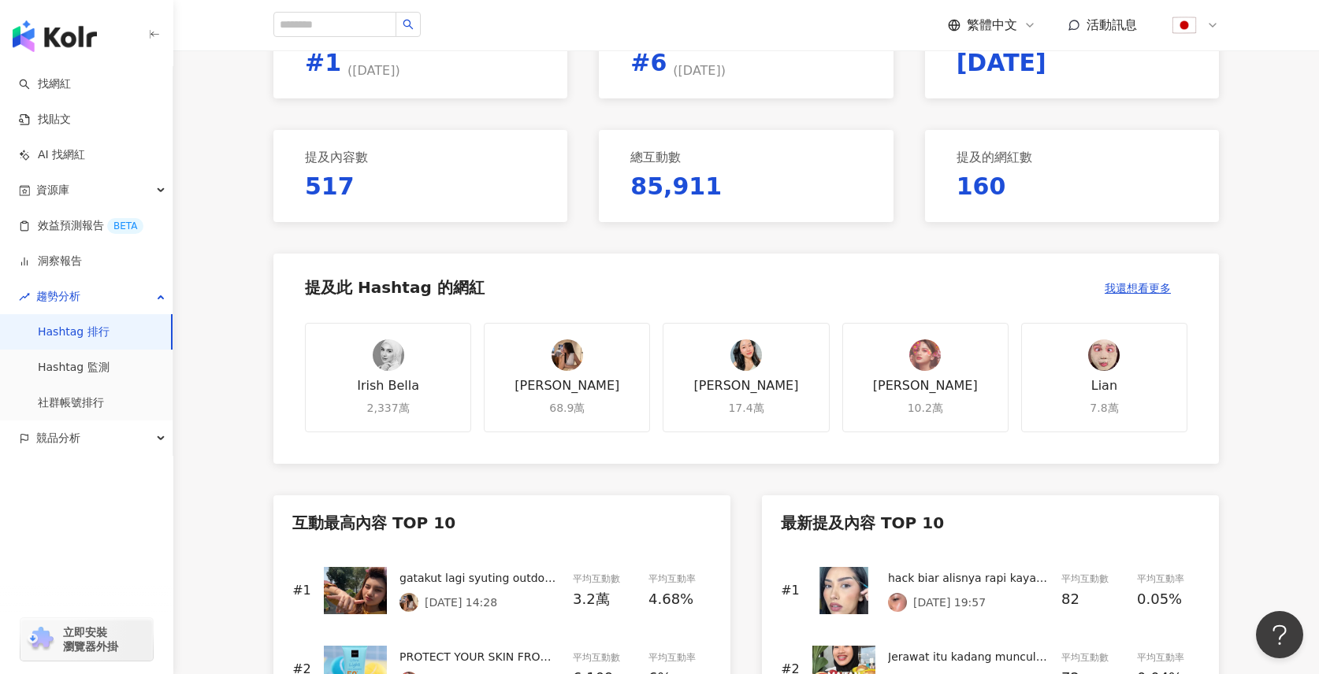
scroll to position [546, 0]
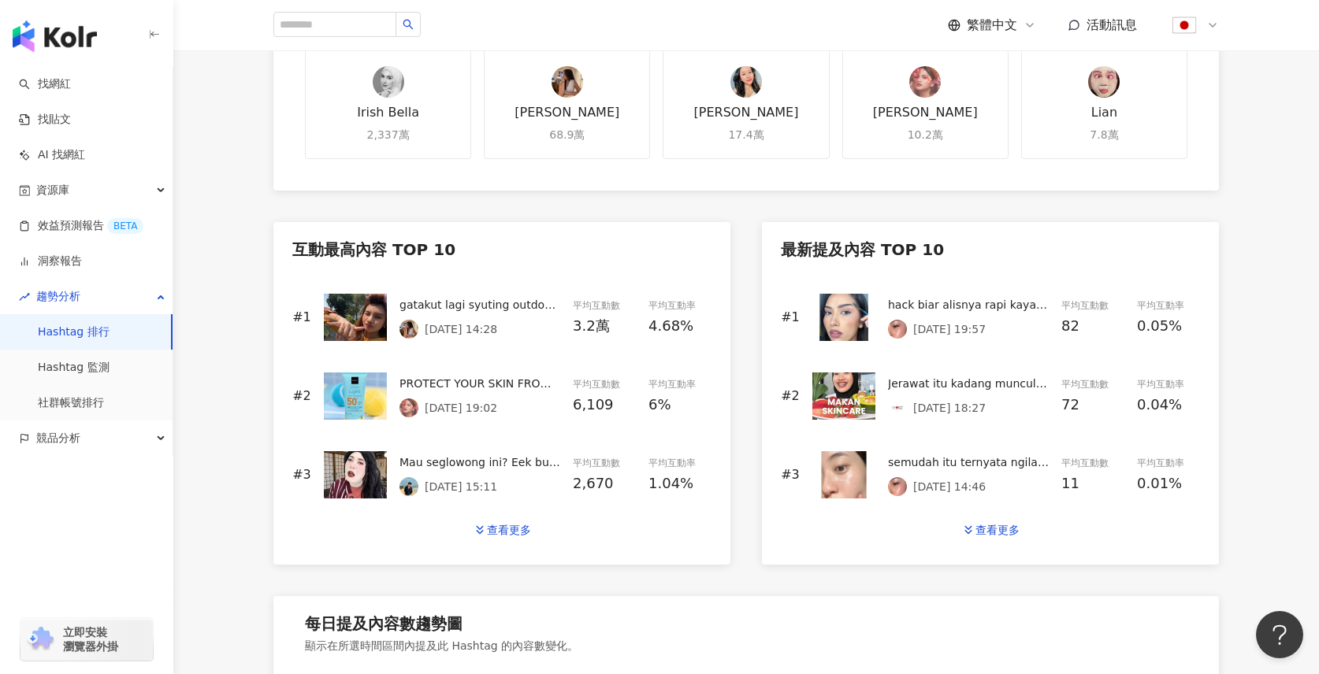
click at [469, 301] on div "gatakut lagi syuting outdoor🤭 @glowandlovely_id #skincare #rekomendasisunscreen…" at bounding box center [479, 304] width 161 height 17
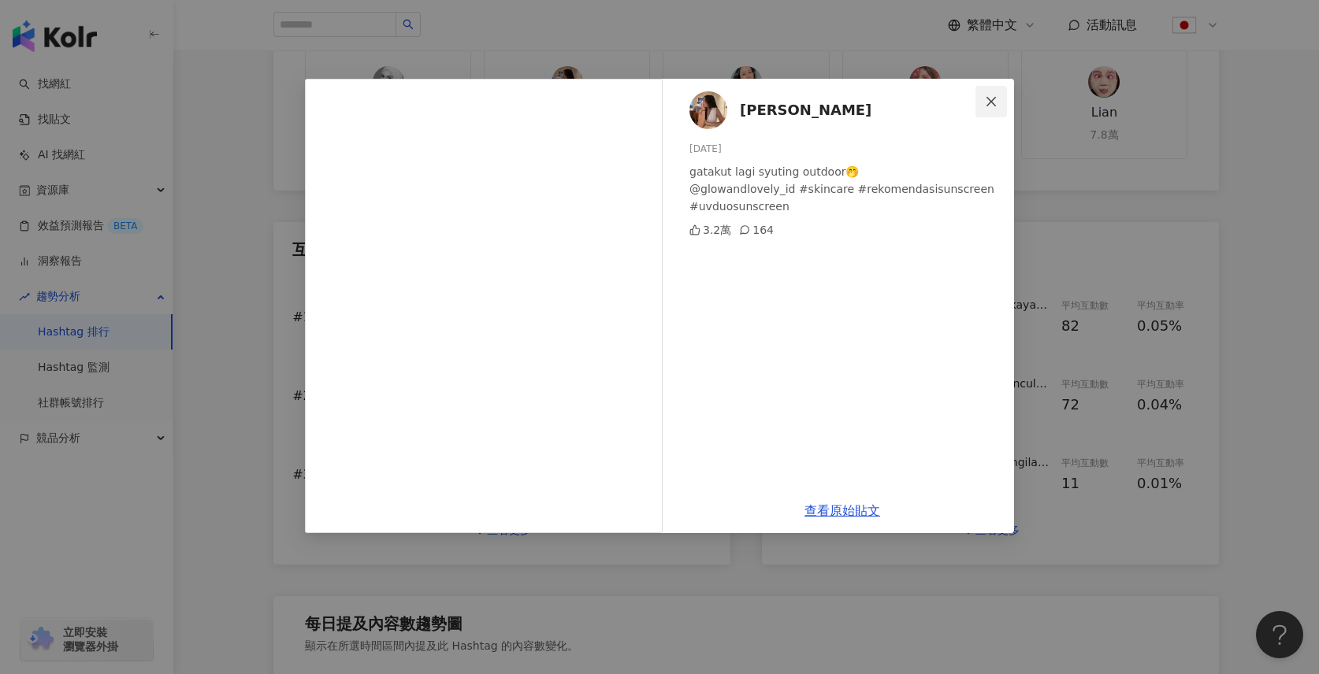
click at [997, 104] on icon "close" at bounding box center [991, 101] width 13 height 13
